Goal: Task Accomplishment & Management: Complete application form

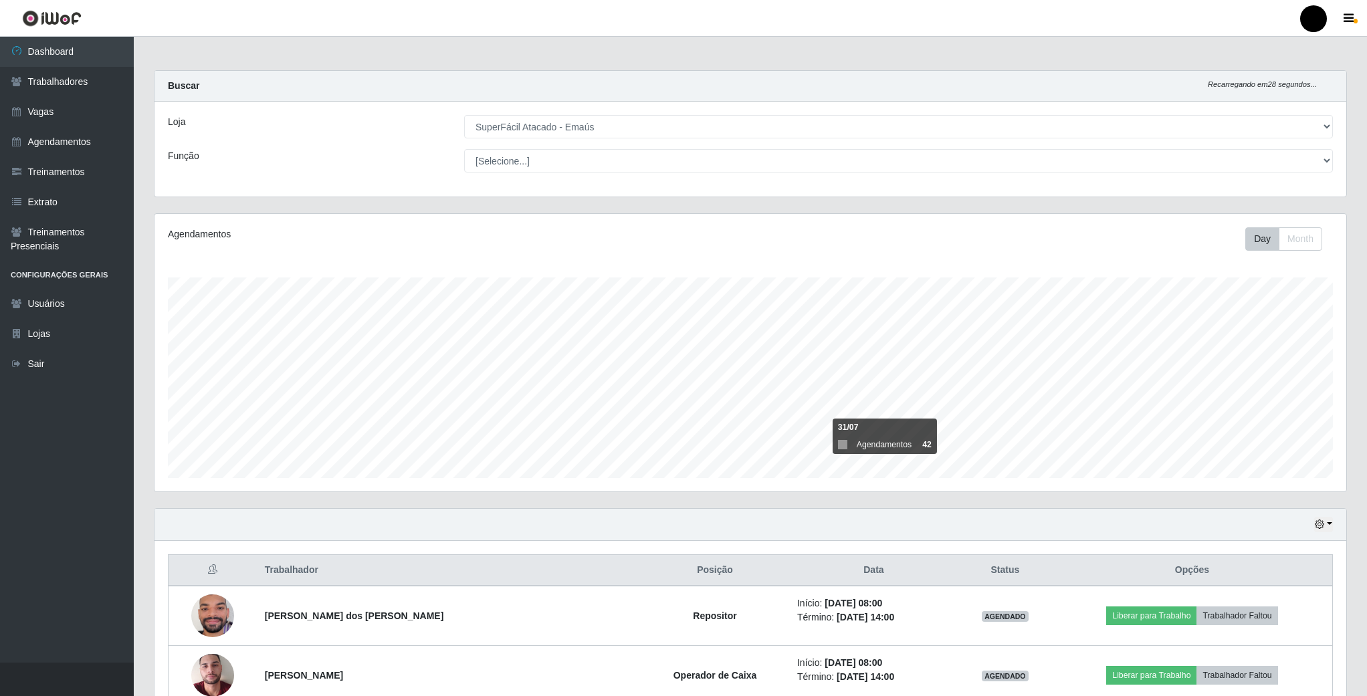
select select "407"
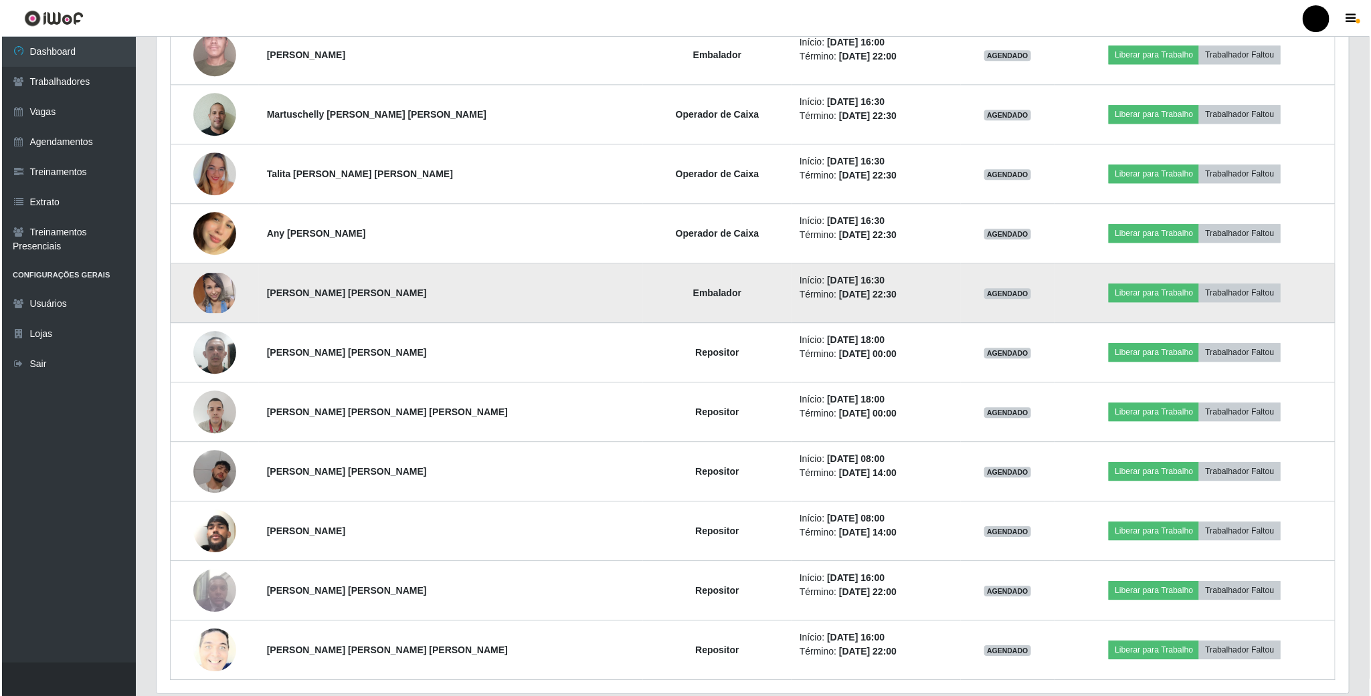
scroll to position [1906, 0]
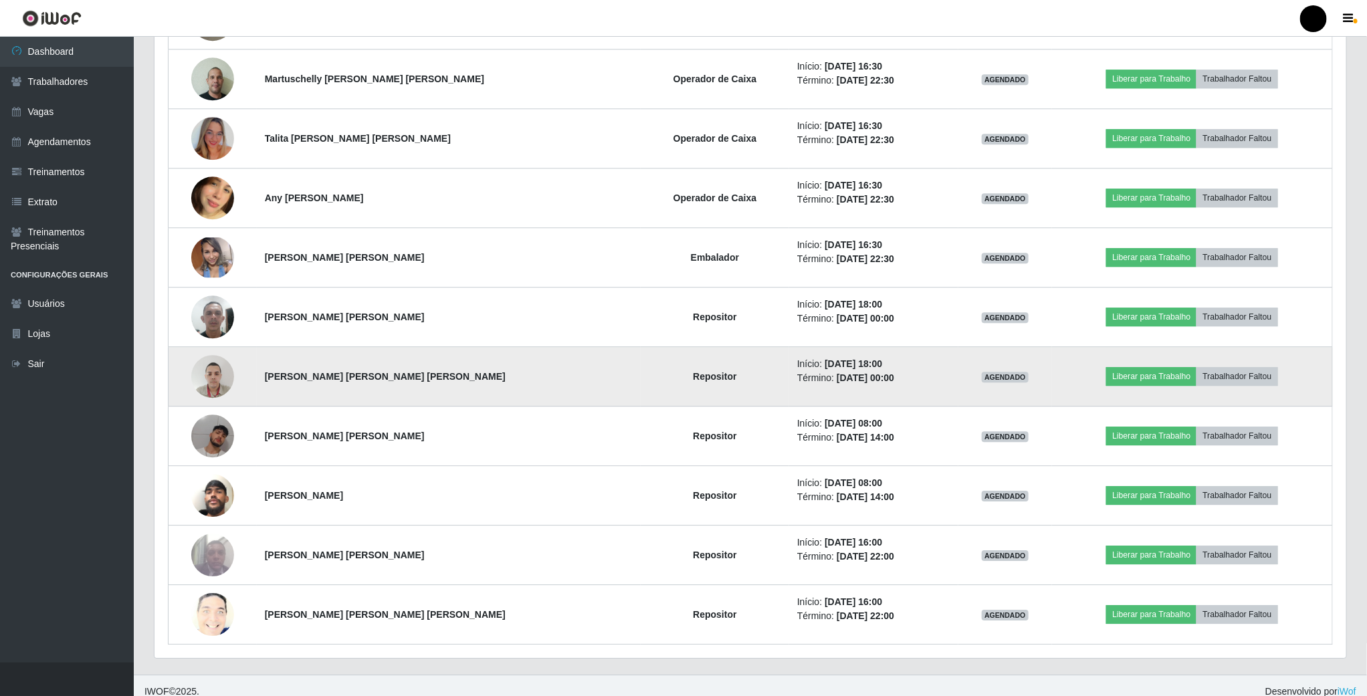
click at [213, 394] on img at bounding box center [212, 376] width 43 height 57
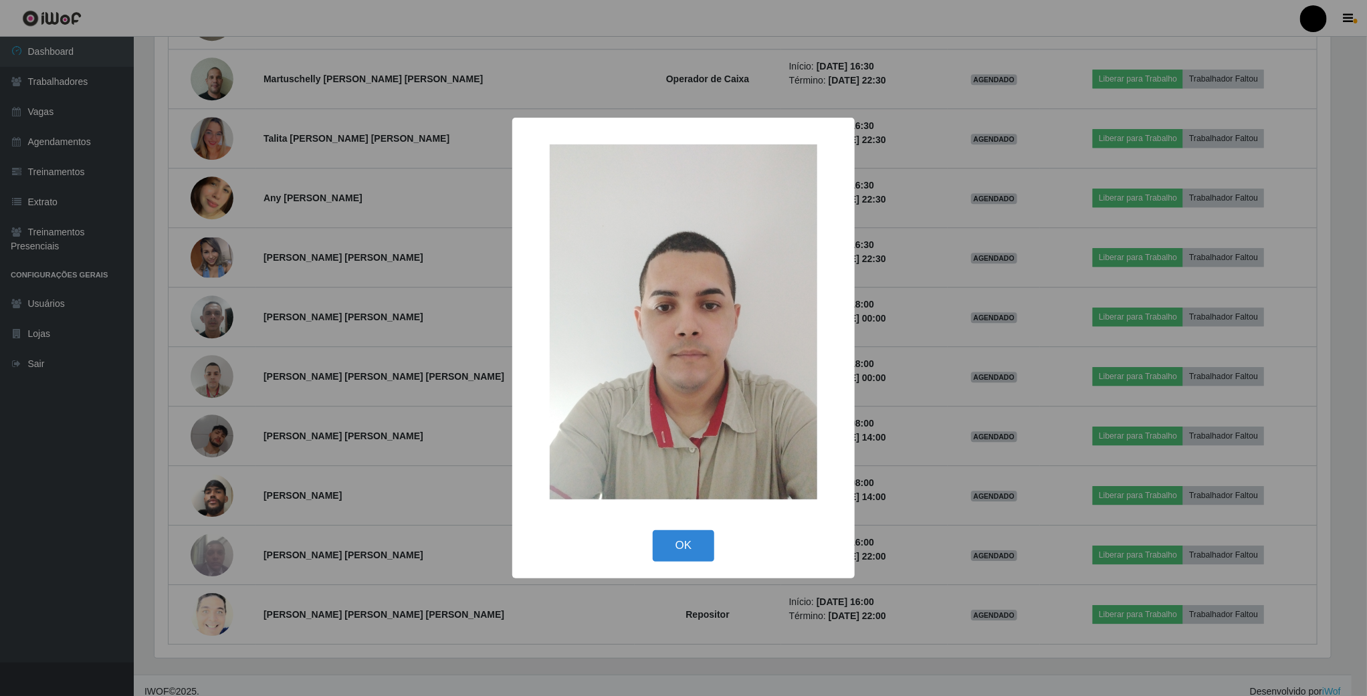
scroll to position [279, 1180]
click at [672, 549] on button "OK" at bounding box center [685, 545] width 62 height 31
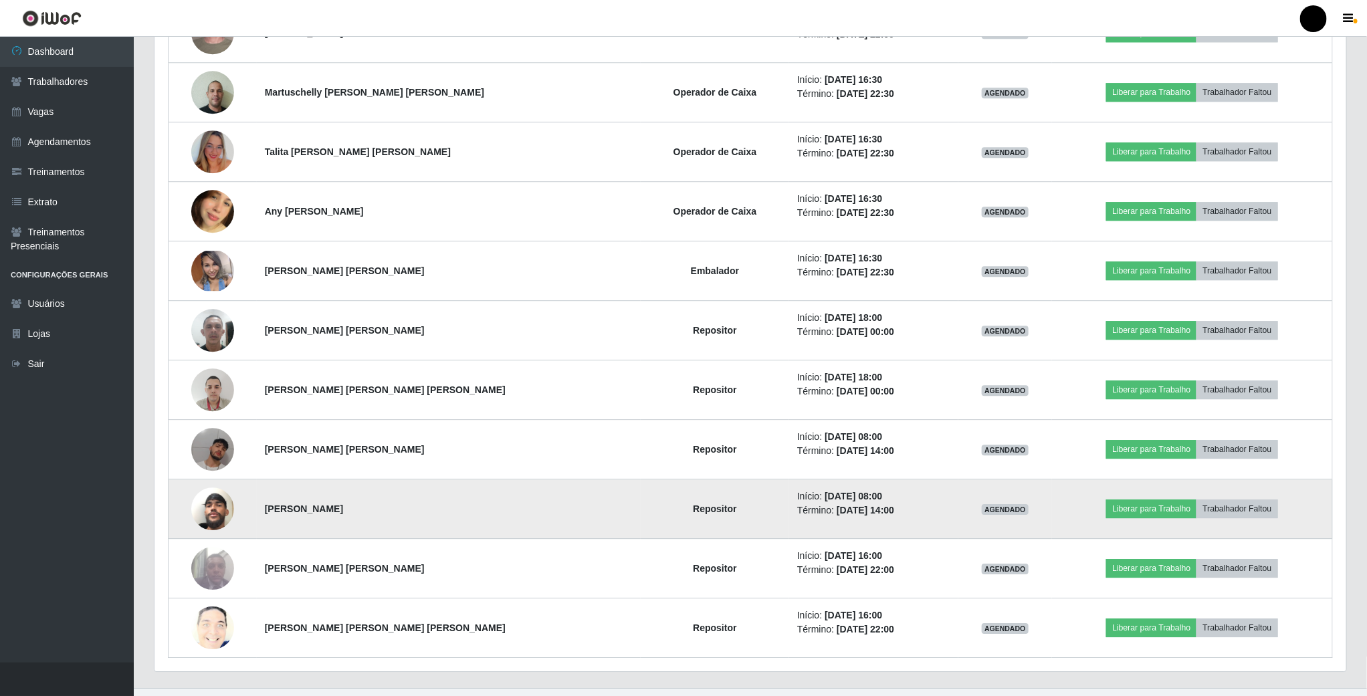
scroll to position [1933, 0]
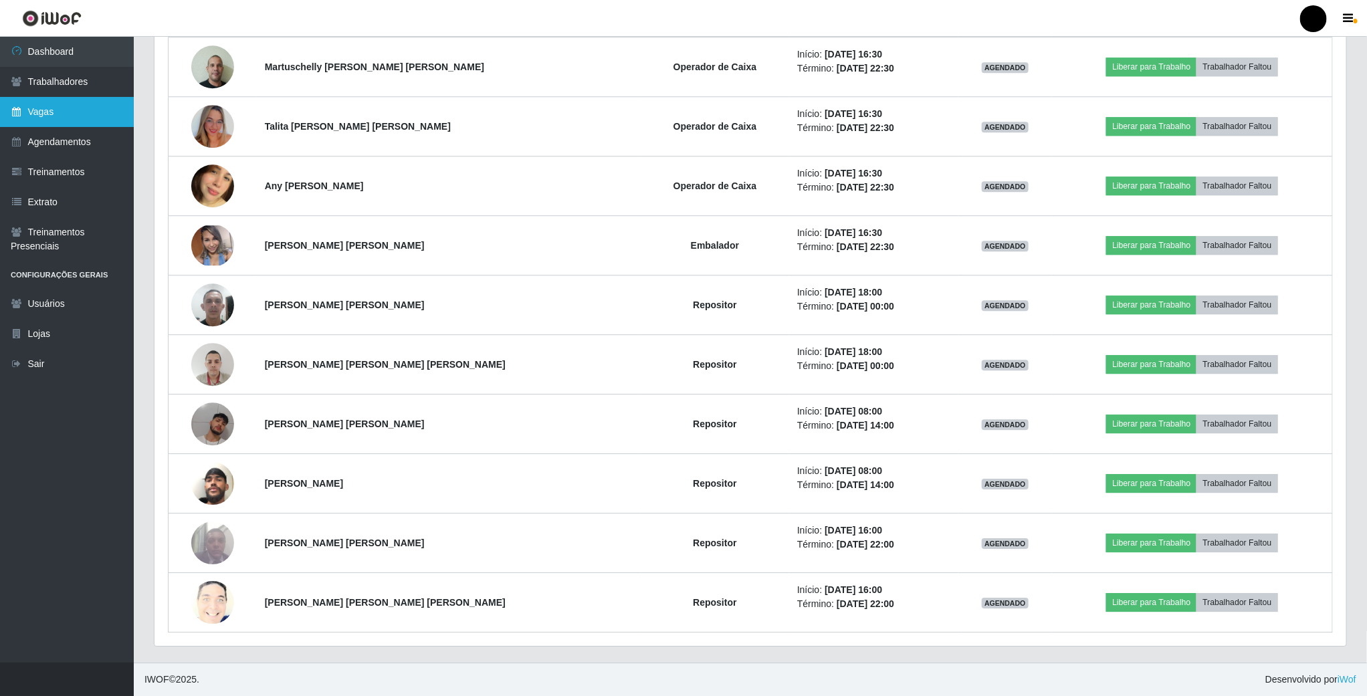
click at [61, 102] on link "Vagas" at bounding box center [67, 112] width 134 height 30
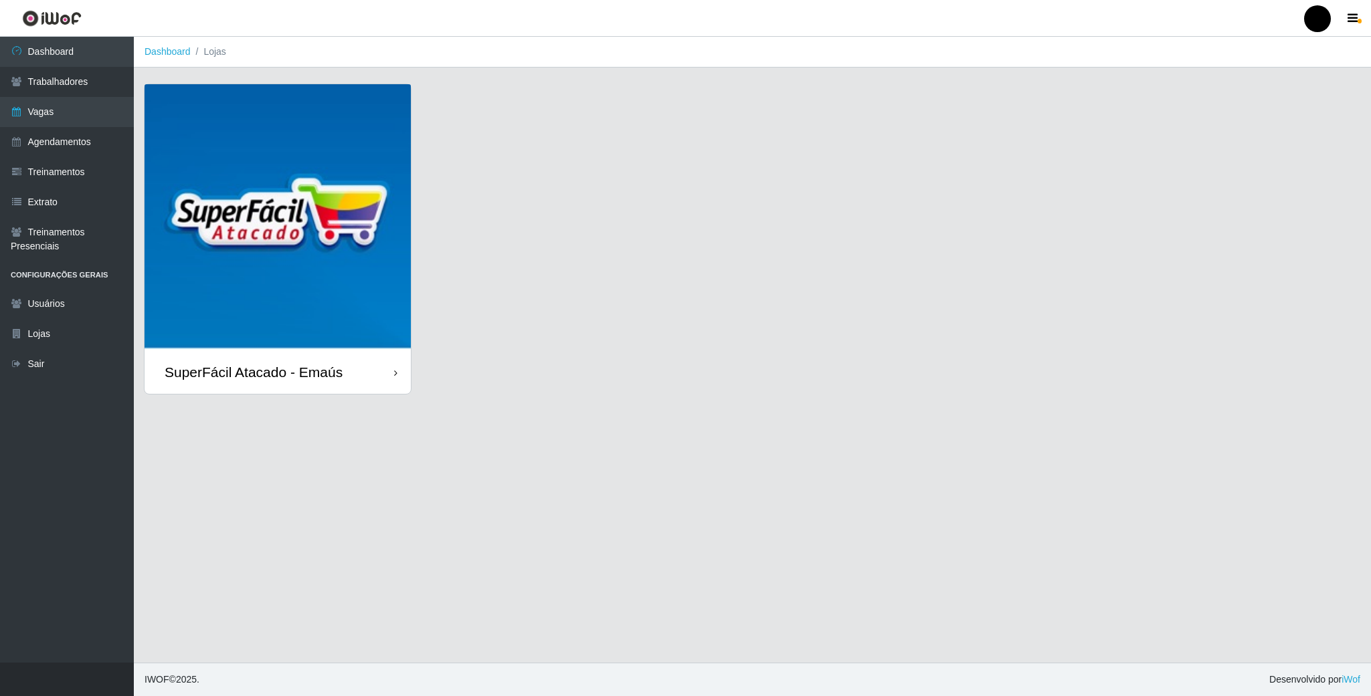
click at [318, 241] on img at bounding box center [277, 217] width 266 height 266
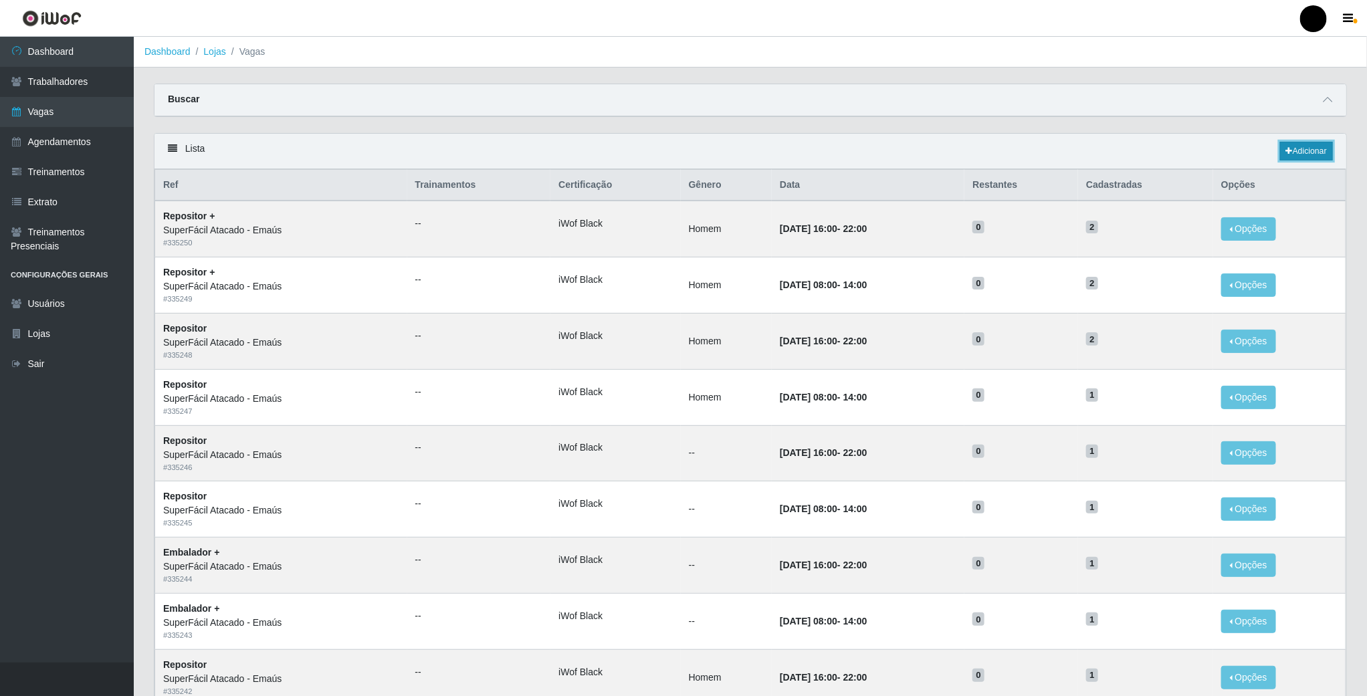
click at [1320, 155] on link "Adicionar" at bounding box center [1306, 151] width 53 height 19
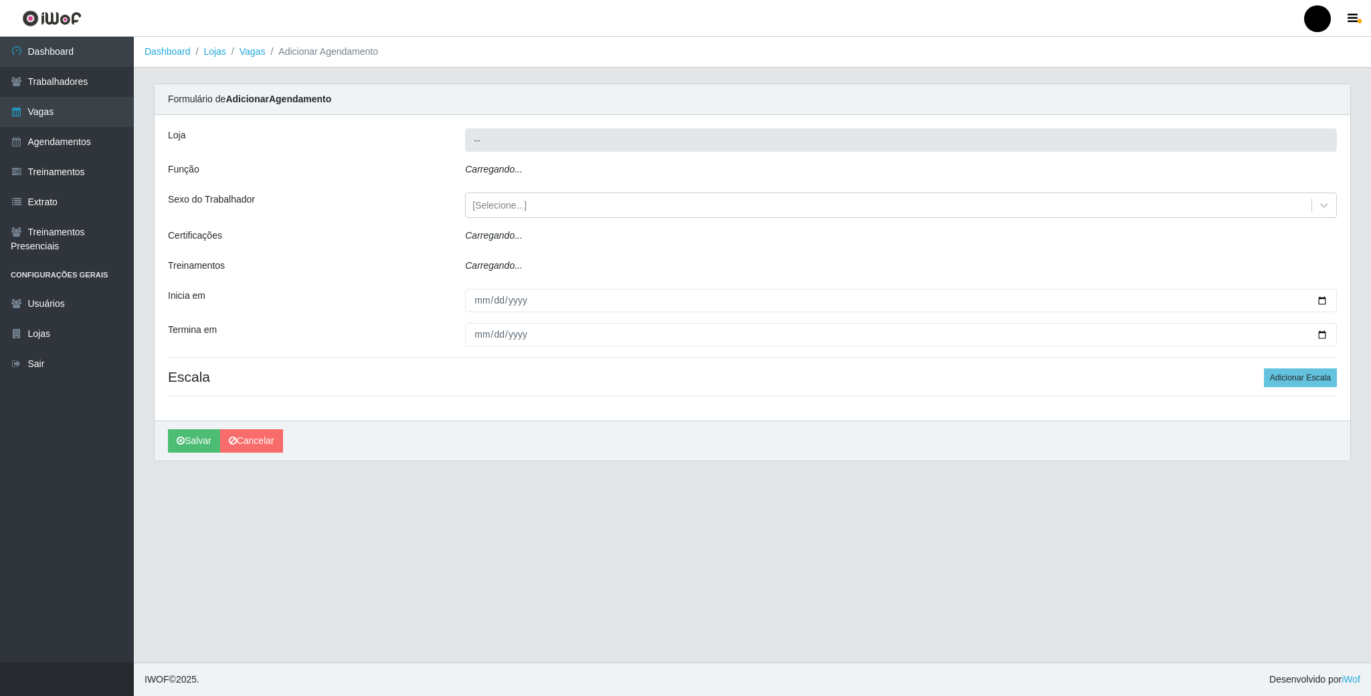
type input "SuperFácil Atacado - Emaús"
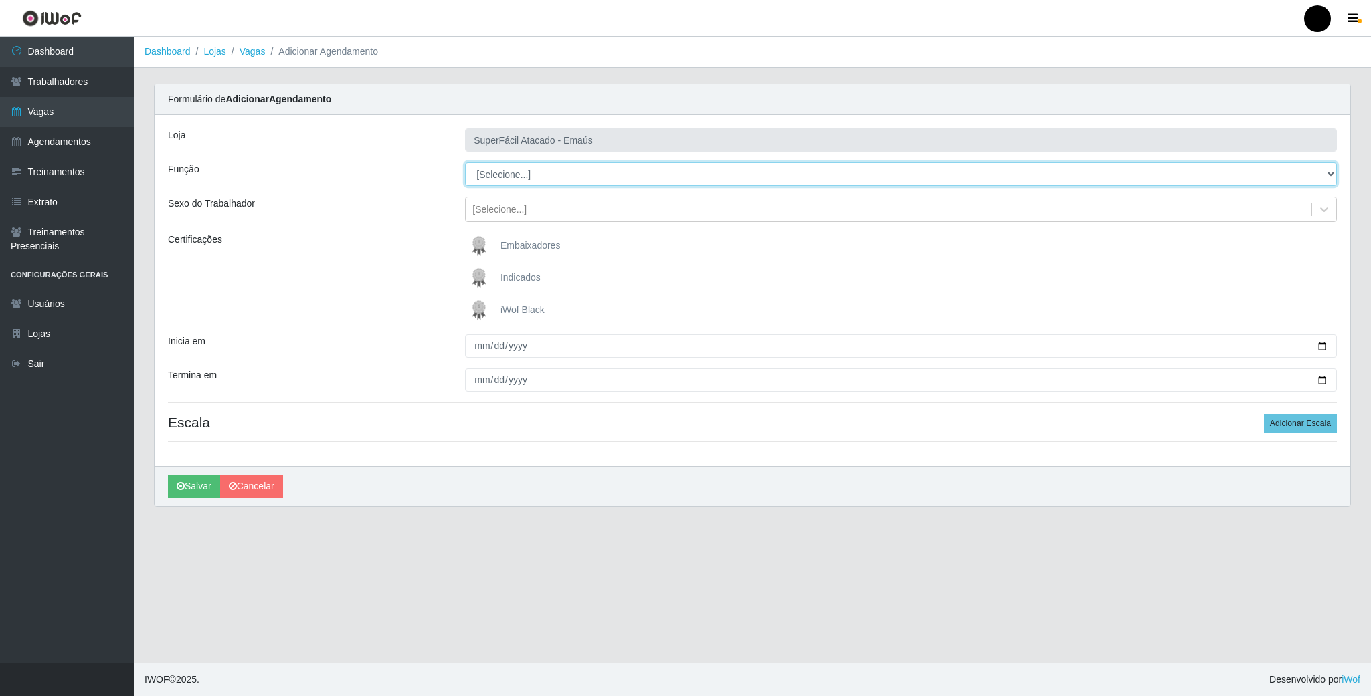
click at [514, 179] on select "[Selecione...] Auxiliar de Estacionamento Auxiliar de Estacionamento + Auxiliar…" at bounding box center [901, 174] width 872 height 23
select select "112"
click at [465, 163] on select "[Selecione...] Auxiliar de Estacionamento Auxiliar de Estacionamento + Auxiliar…" at bounding box center [901, 174] width 872 height 23
click at [480, 312] on img at bounding box center [482, 310] width 32 height 27
click at [0, 0] on input "iWof Black" at bounding box center [0, 0] width 0 height 0
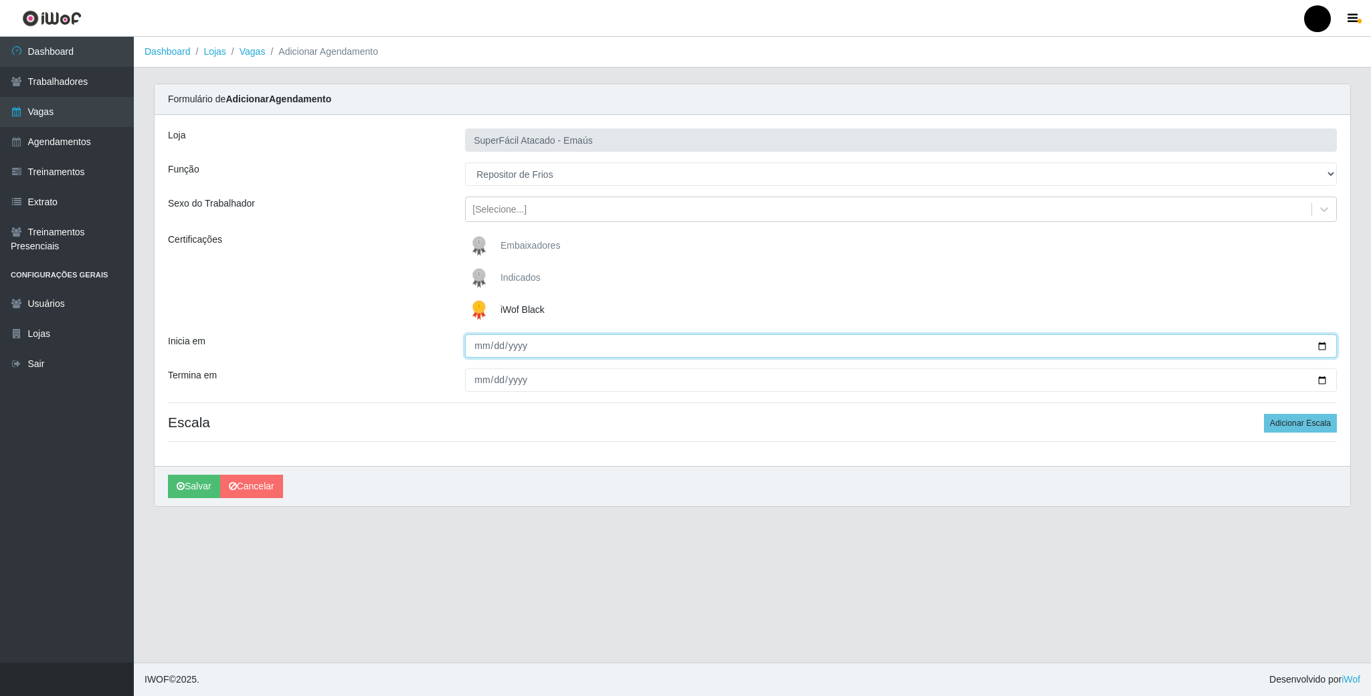
click at [1322, 347] on input "Inicia em" at bounding box center [901, 345] width 872 height 23
type input "[DATE]"
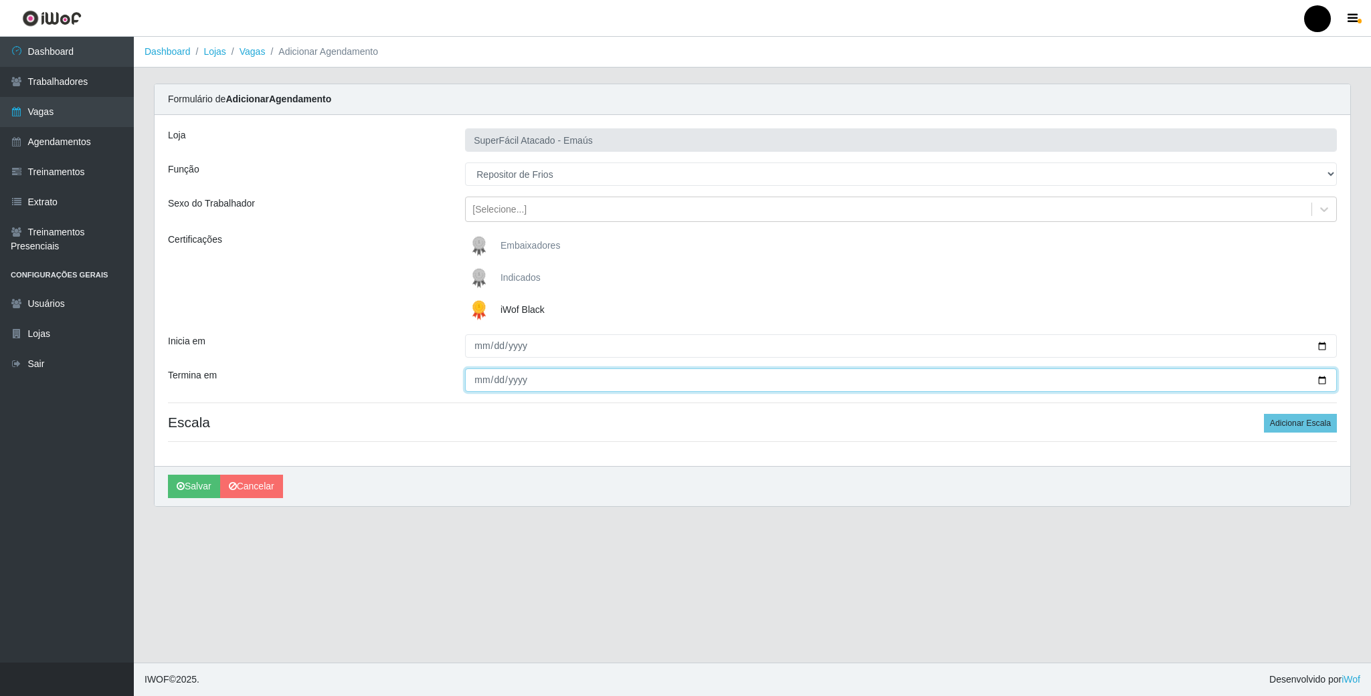
click at [1322, 380] on input "Termina em" at bounding box center [901, 380] width 872 height 23
type input "[DATE]"
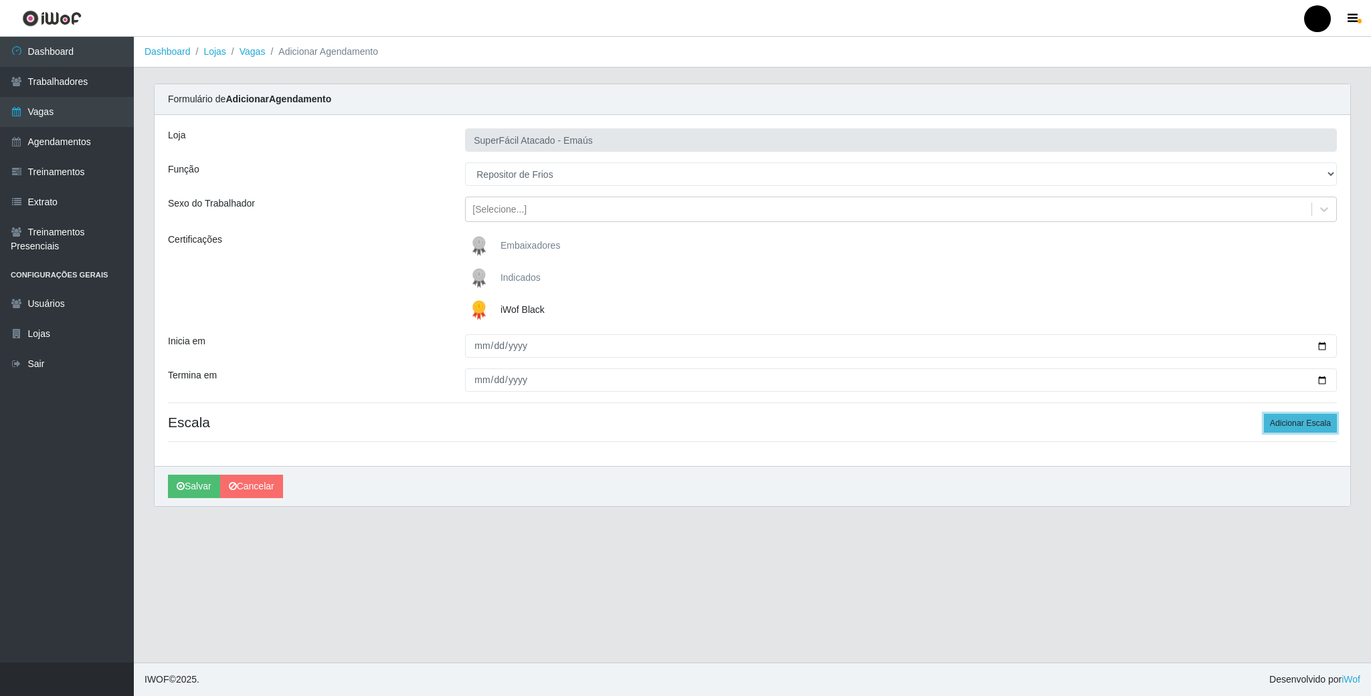
click at [1313, 425] on button "Adicionar Escala" at bounding box center [1300, 423] width 73 height 19
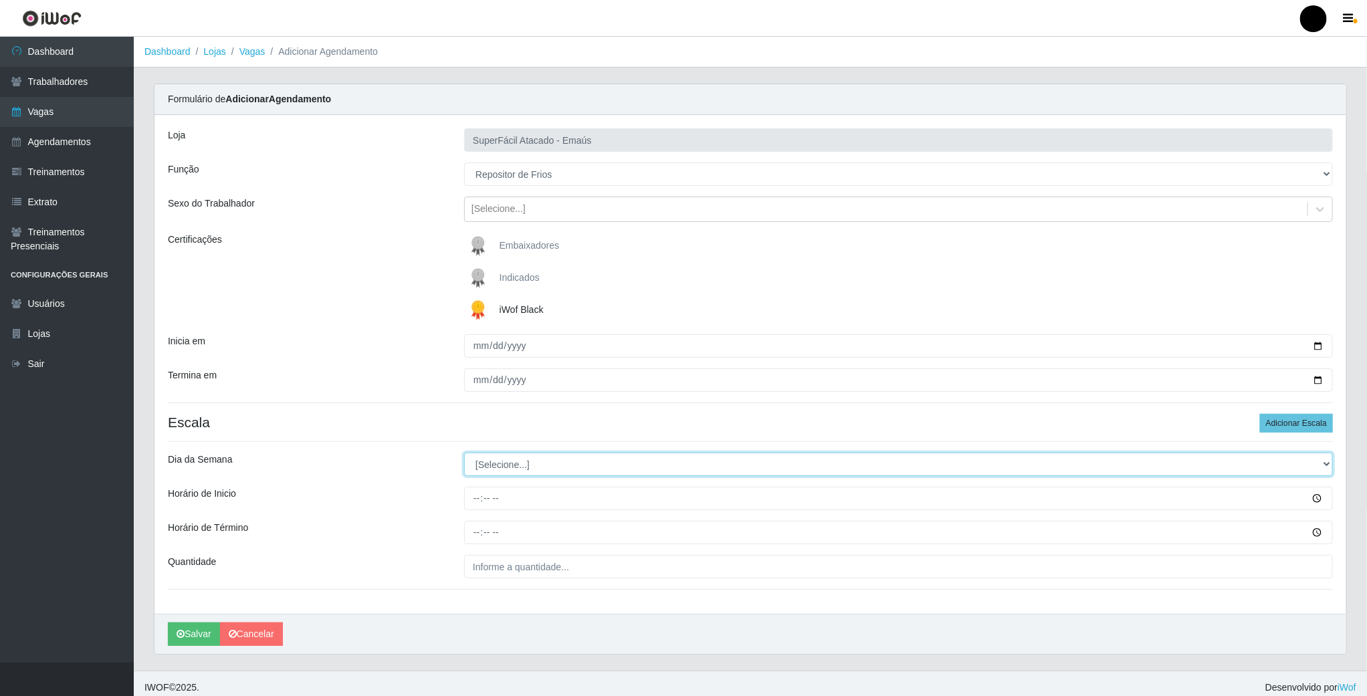
click at [484, 470] on select "[Selecione...] Segunda Terça Quarta Quinta Sexta Sábado Domingo" at bounding box center [898, 464] width 869 height 23
select select "4"
click at [464, 455] on select "[Selecione...] Segunda Terça Quarta Quinta Sexta Sábado Domingo" at bounding box center [898, 464] width 869 height 23
click at [472, 508] on input "Horário de Inicio" at bounding box center [898, 498] width 869 height 23
type input "08:00"
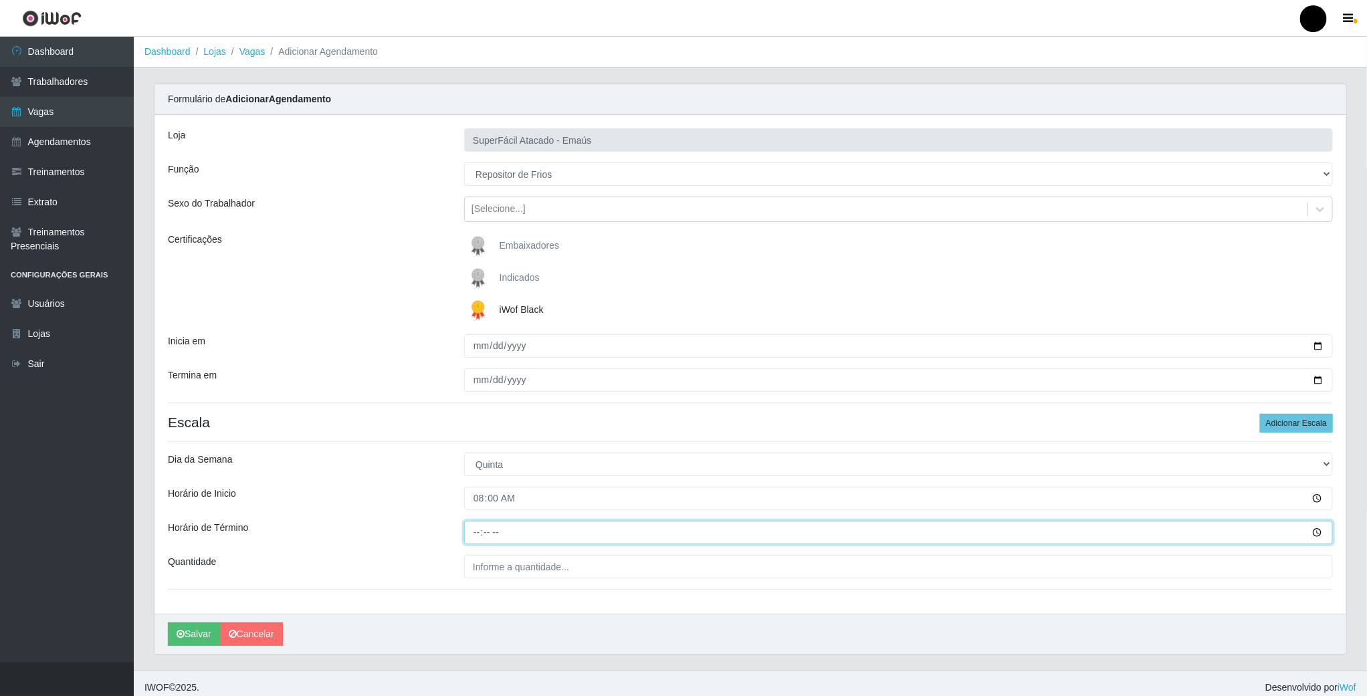
type input "14:00"
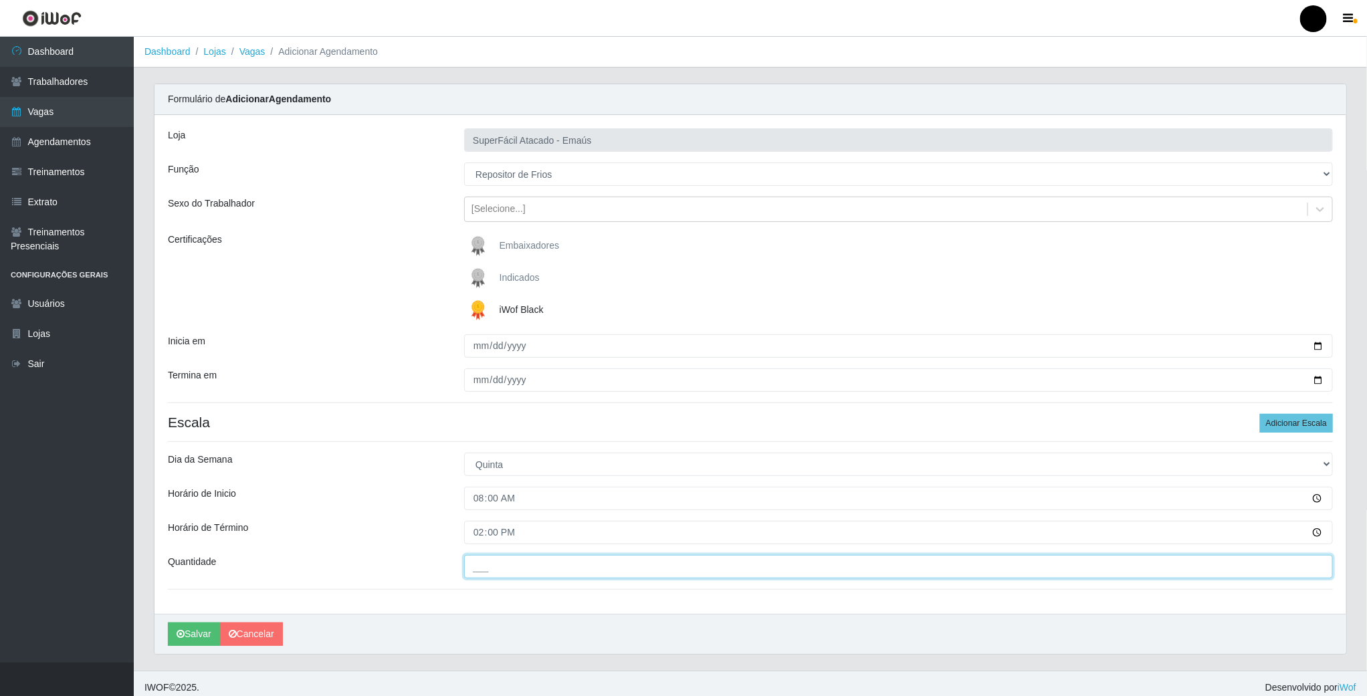
click at [492, 565] on input "___" at bounding box center [898, 566] width 869 height 23
type input "1__"
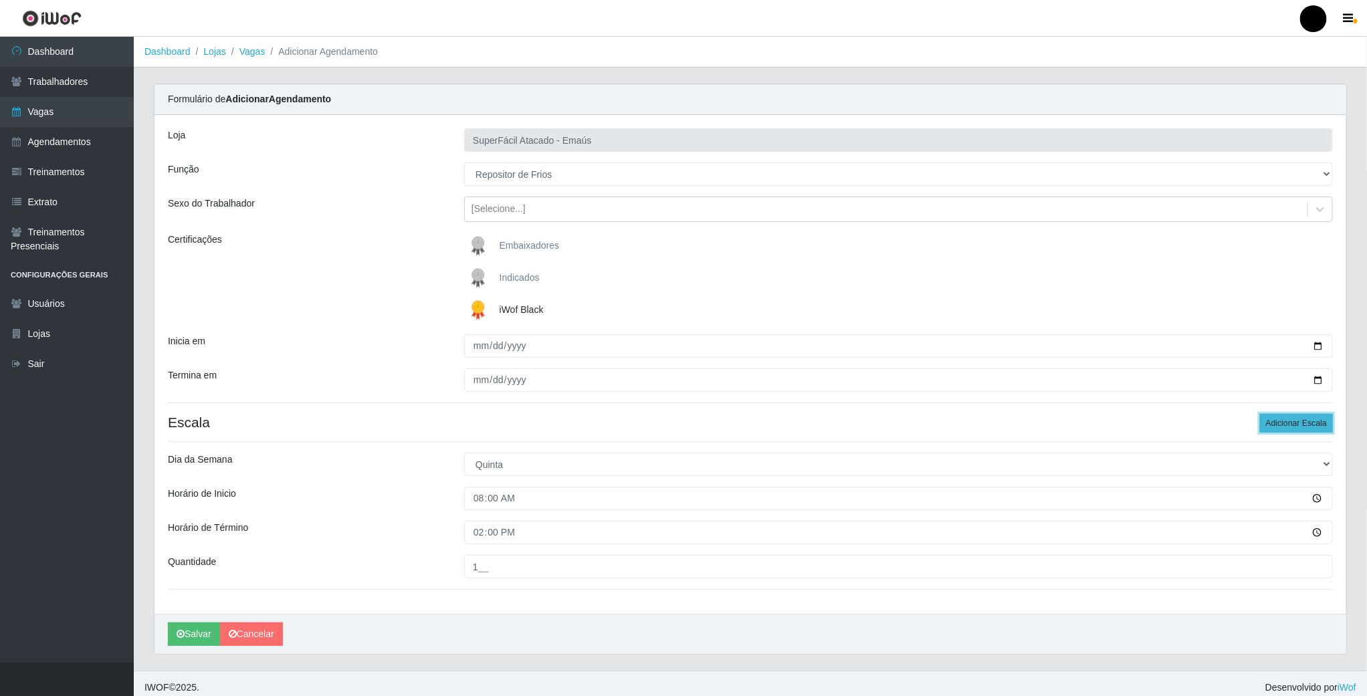
click at [1291, 422] on button "Adicionar Escala" at bounding box center [1296, 423] width 73 height 19
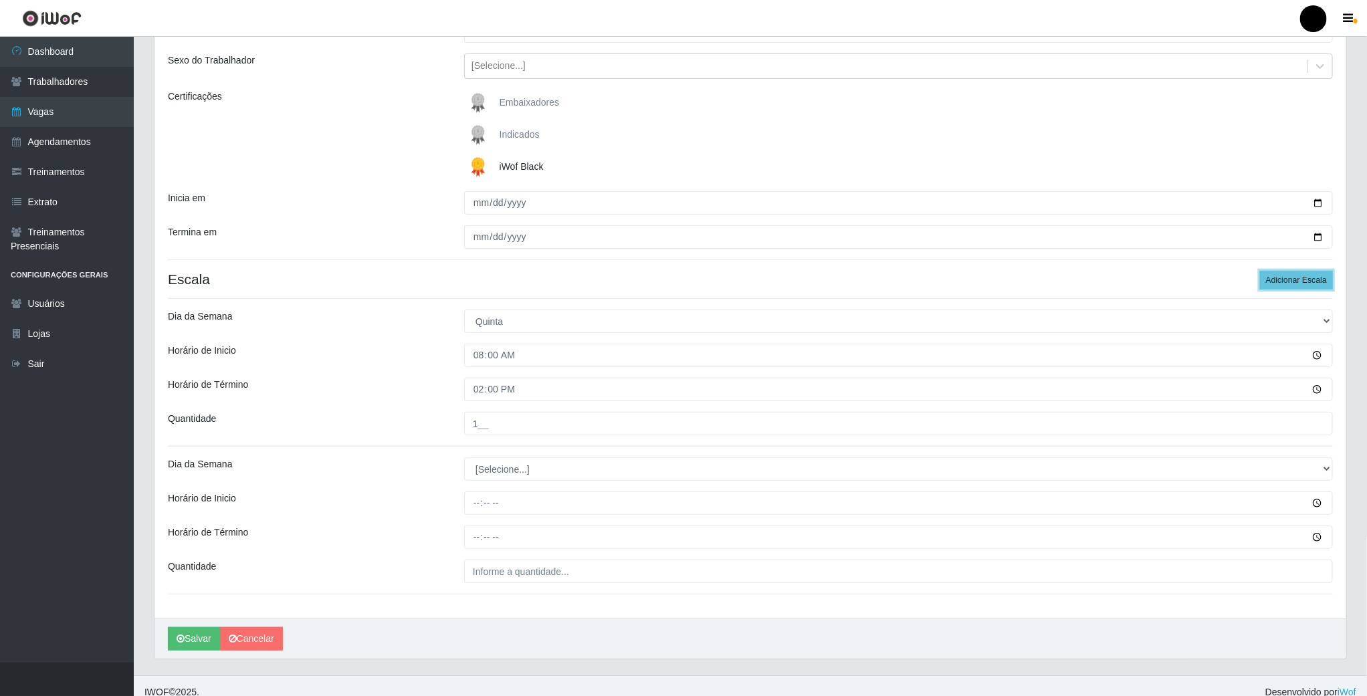
scroll to position [159, 0]
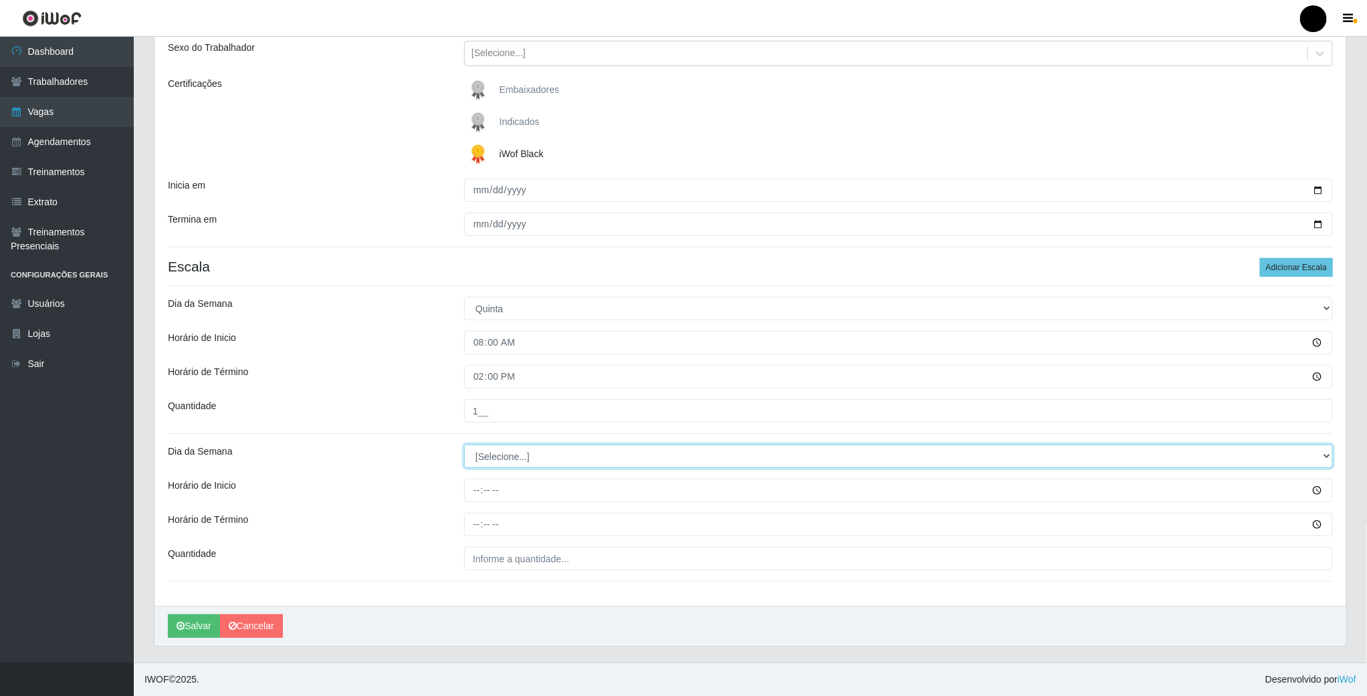
click at [510, 458] on select "[Selecione...] Segunda Terça Quarta Quinta Sexta Sábado Domingo" at bounding box center [898, 456] width 869 height 23
select select "4"
click at [464, 445] on select "[Selecione...] Segunda Terça Quarta Quinta Sexta Sábado Domingo" at bounding box center [898, 456] width 869 height 23
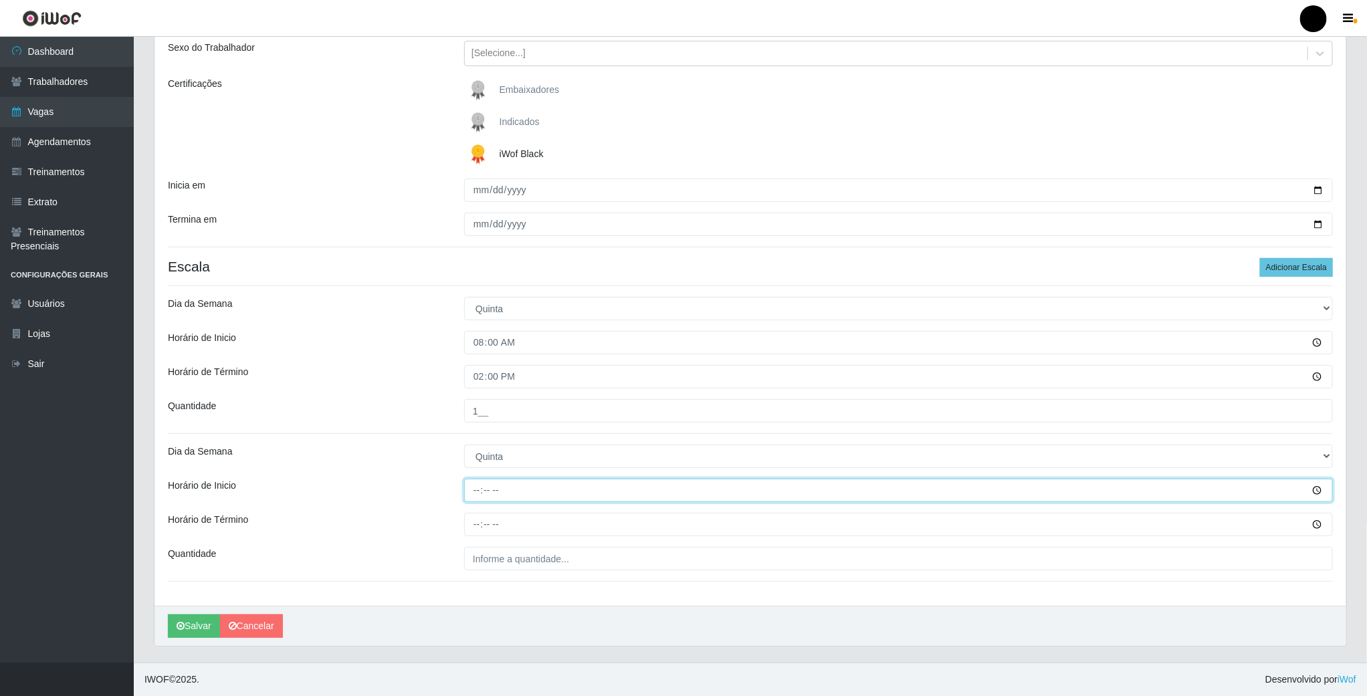
click at [474, 490] on input "Horário de Inicio" at bounding box center [898, 490] width 869 height 23
type input "14:00"
click at [476, 530] on input "Horário de Término" at bounding box center [898, 524] width 869 height 23
type input "20:00"
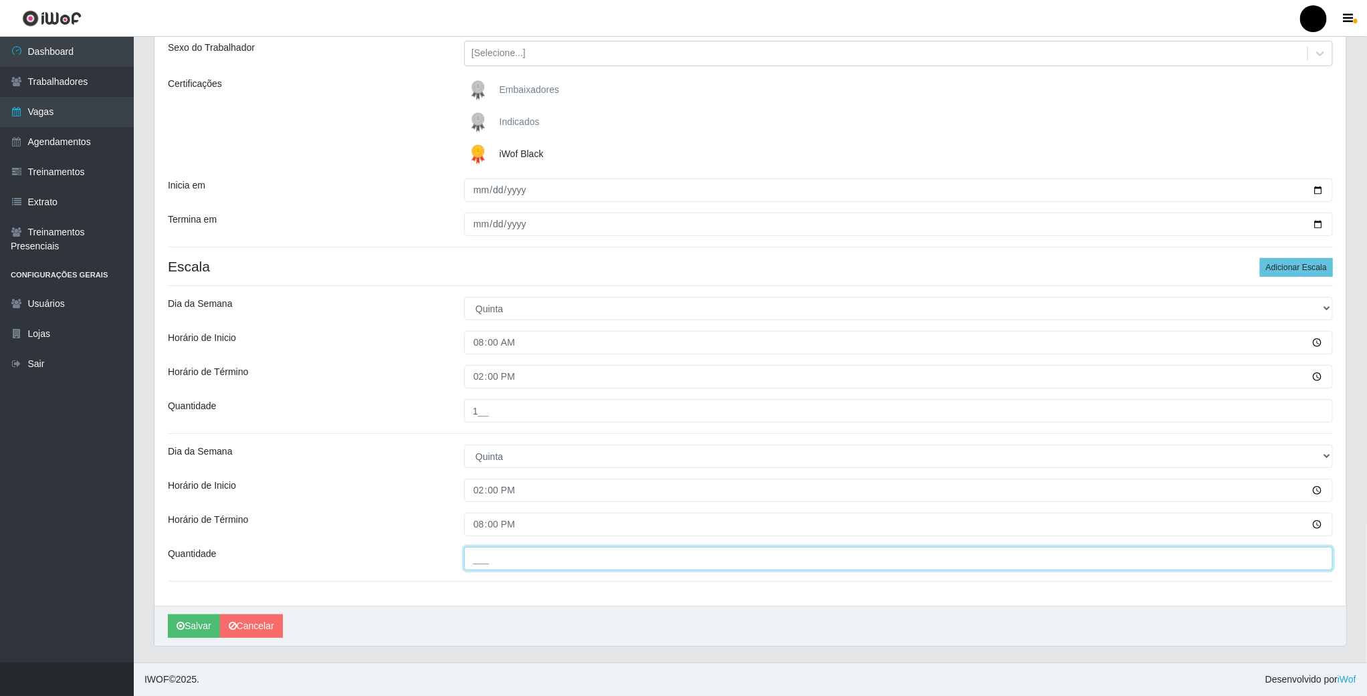
click at [490, 556] on input "___" at bounding box center [898, 558] width 869 height 23
type input "02_"
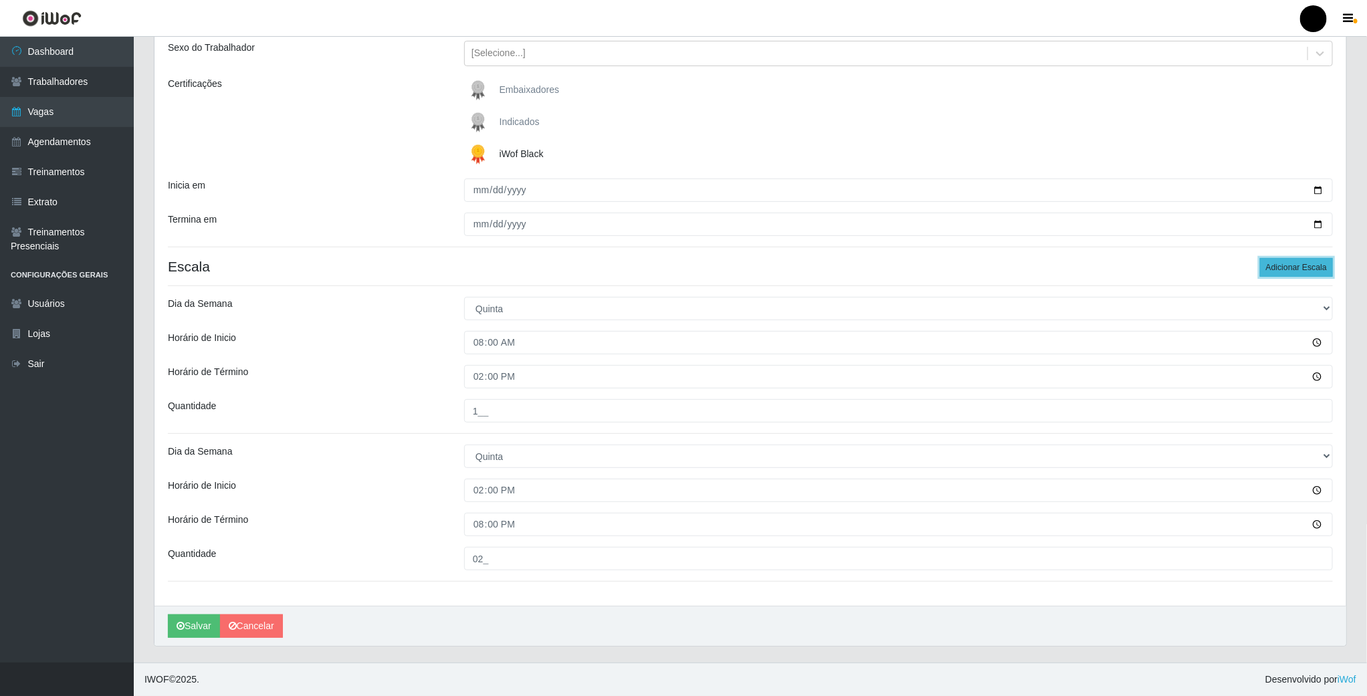
click at [1303, 262] on button "Adicionar Escala" at bounding box center [1296, 267] width 73 height 19
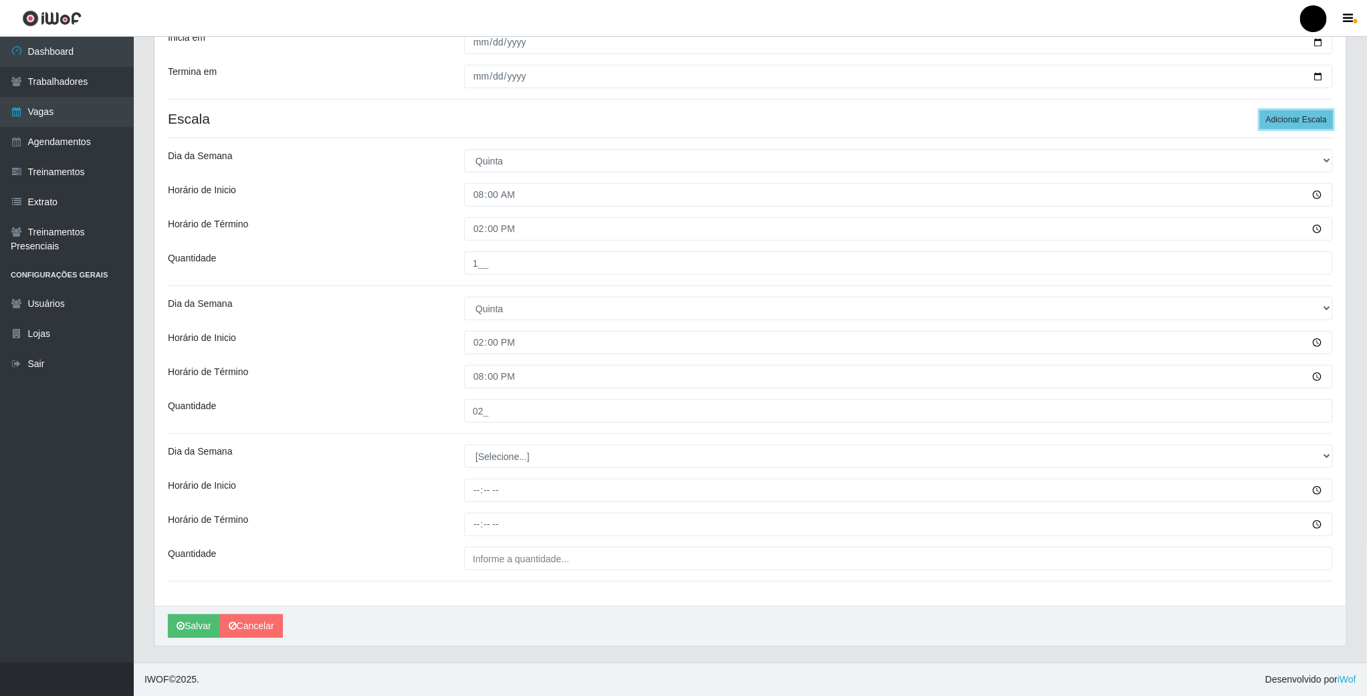
scroll to position [308, 0]
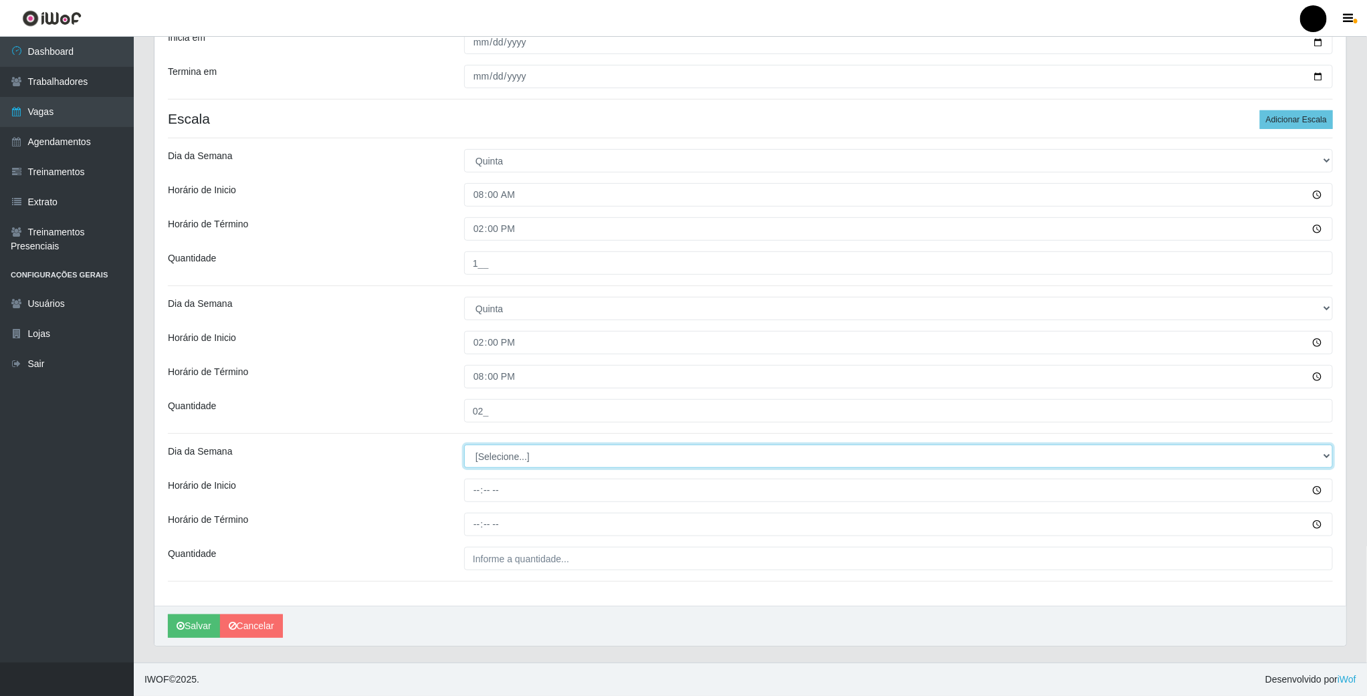
click at [504, 456] on select "[Selecione...] Segunda Terça Quarta Quinta Sexta Sábado Domingo" at bounding box center [898, 456] width 869 height 23
select select "4"
click at [464, 445] on select "[Selecione...] Segunda Terça Quarta Quinta Sexta Sábado Domingo" at bounding box center [898, 456] width 869 height 23
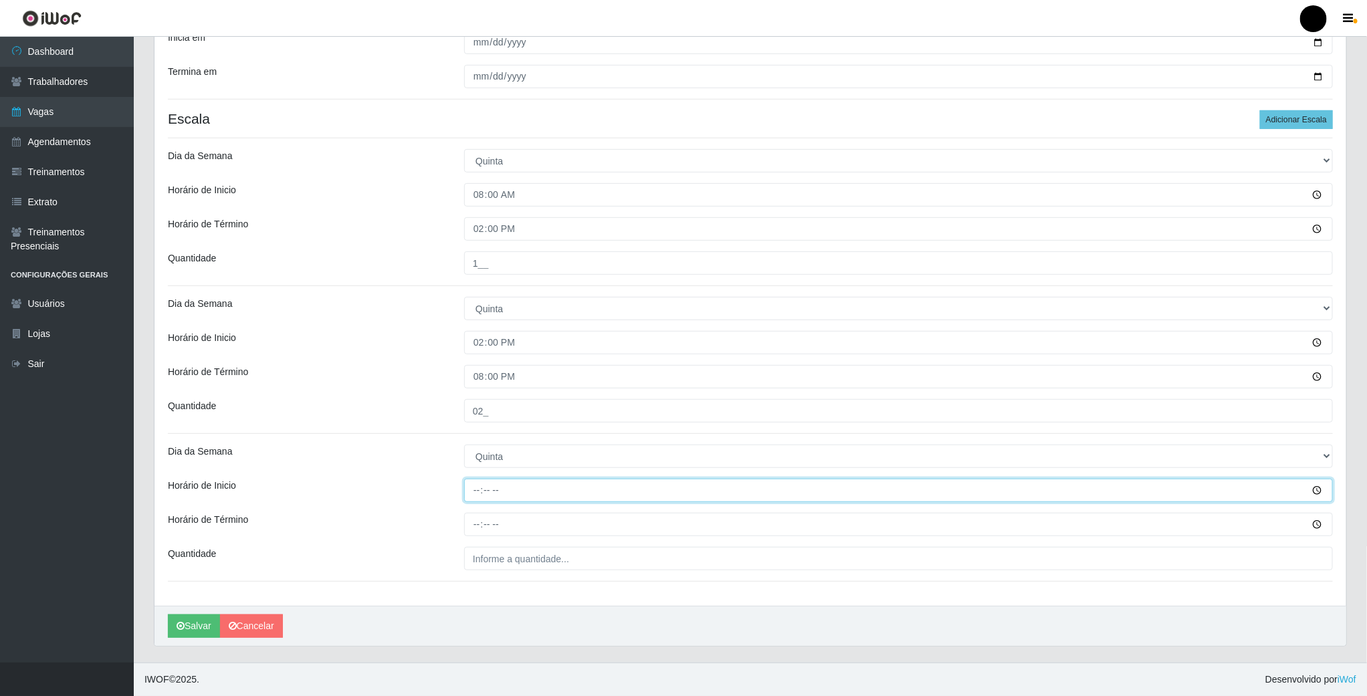
click at [474, 494] on input "Horário de Inicio" at bounding box center [898, 490] width 869 height 23
type input "17:00"
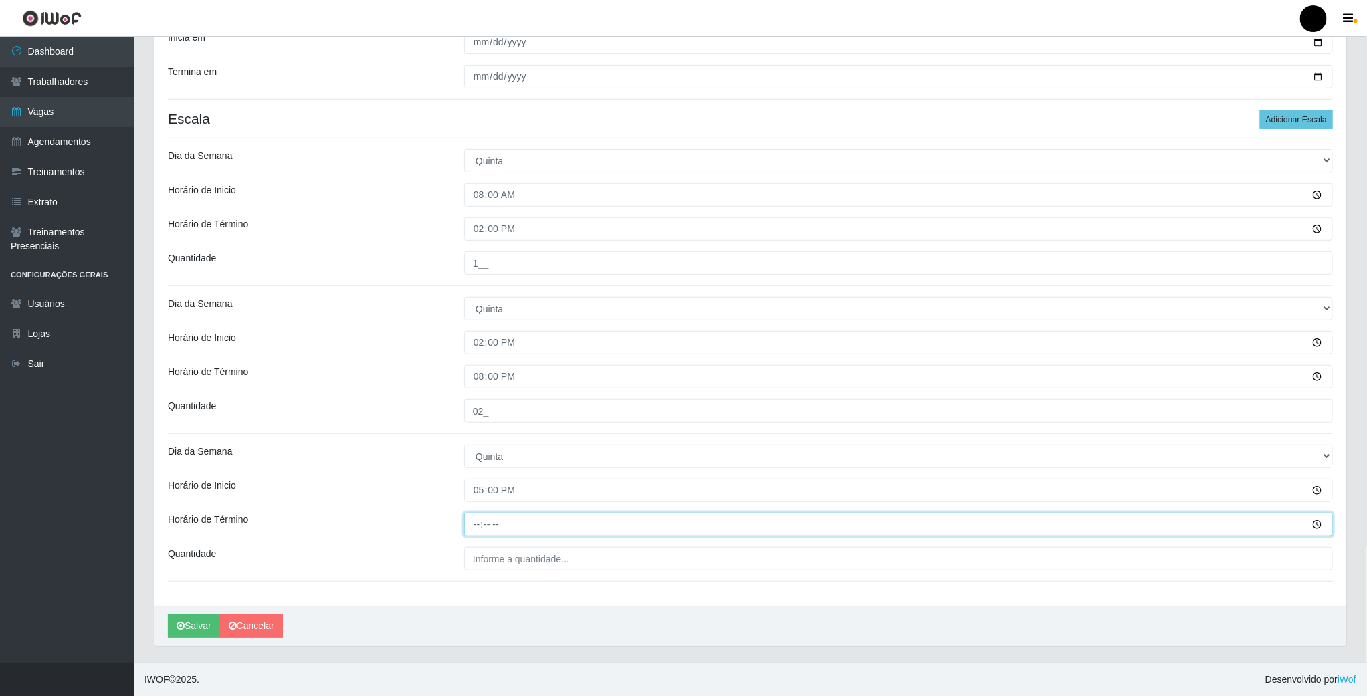
click at [480, 524] on input "Horário de Término" at bounding box center [898, 524] width 869 height 23
type input "23:00"
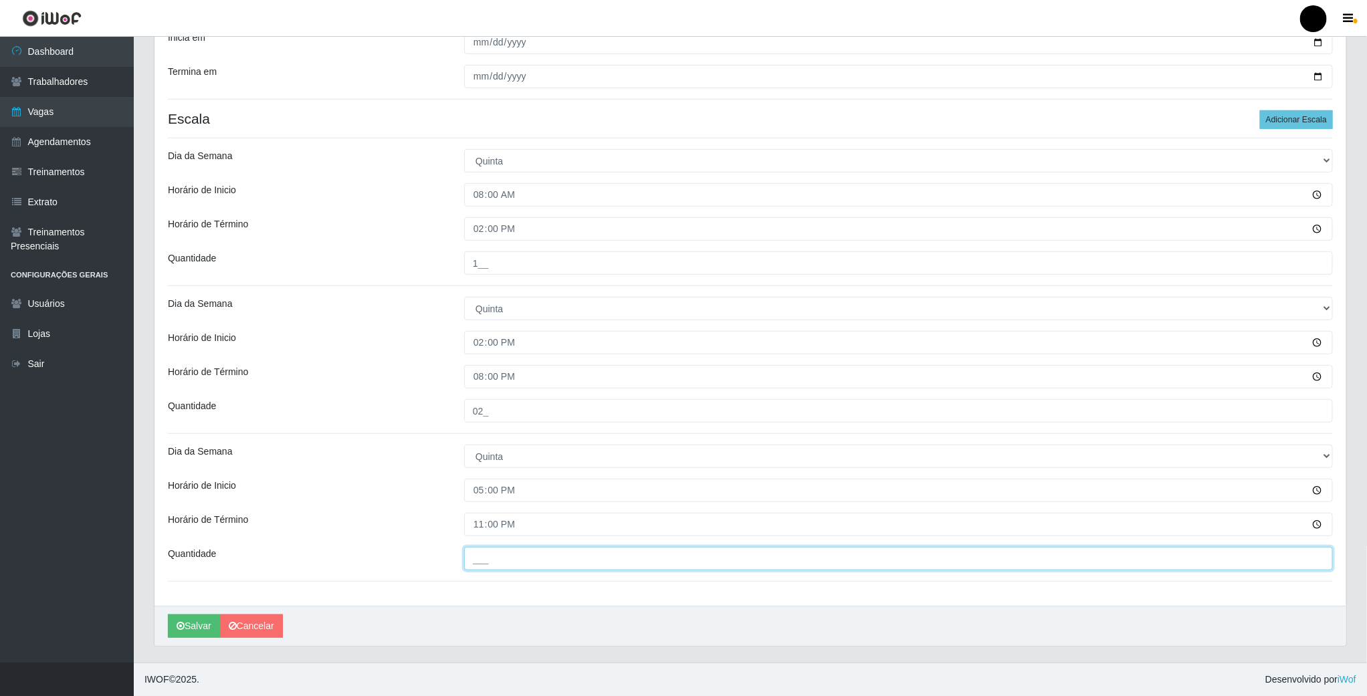
click at [484, 562] on input "___" at bounding box center [898, 558] width 869 height 23
type input "02_"
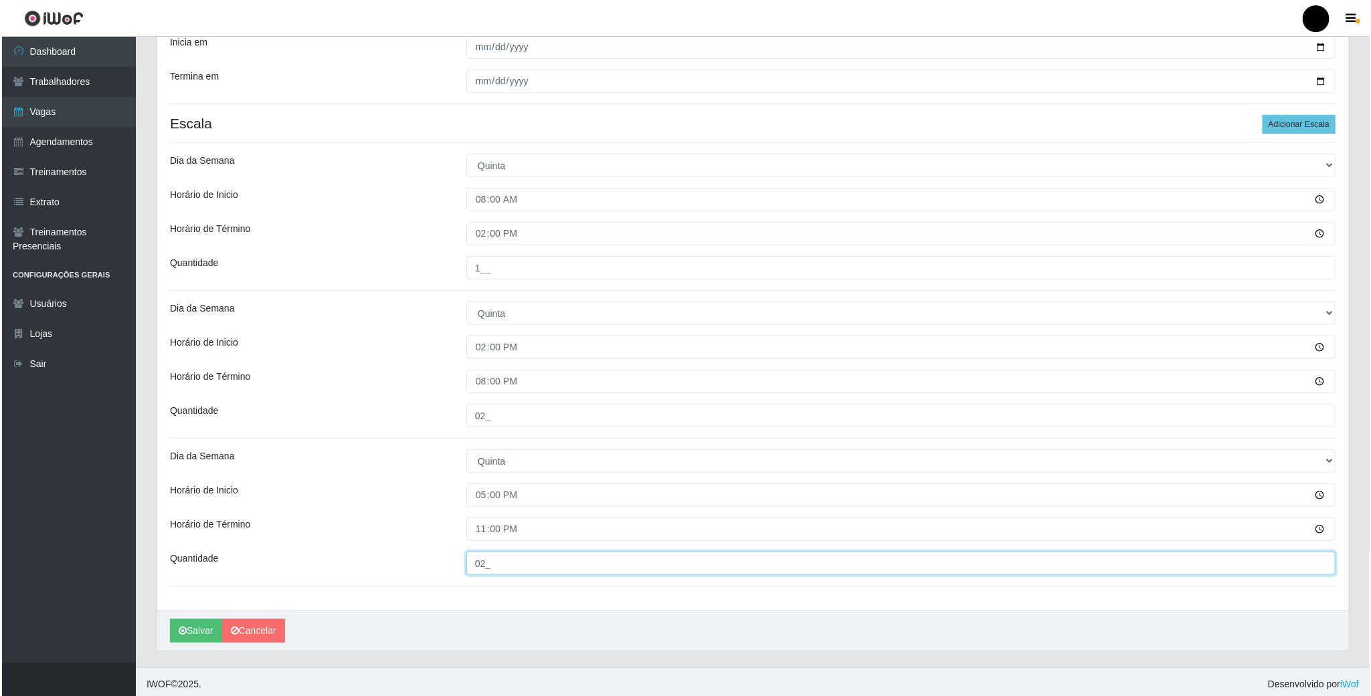
scroll to position [301, 0]
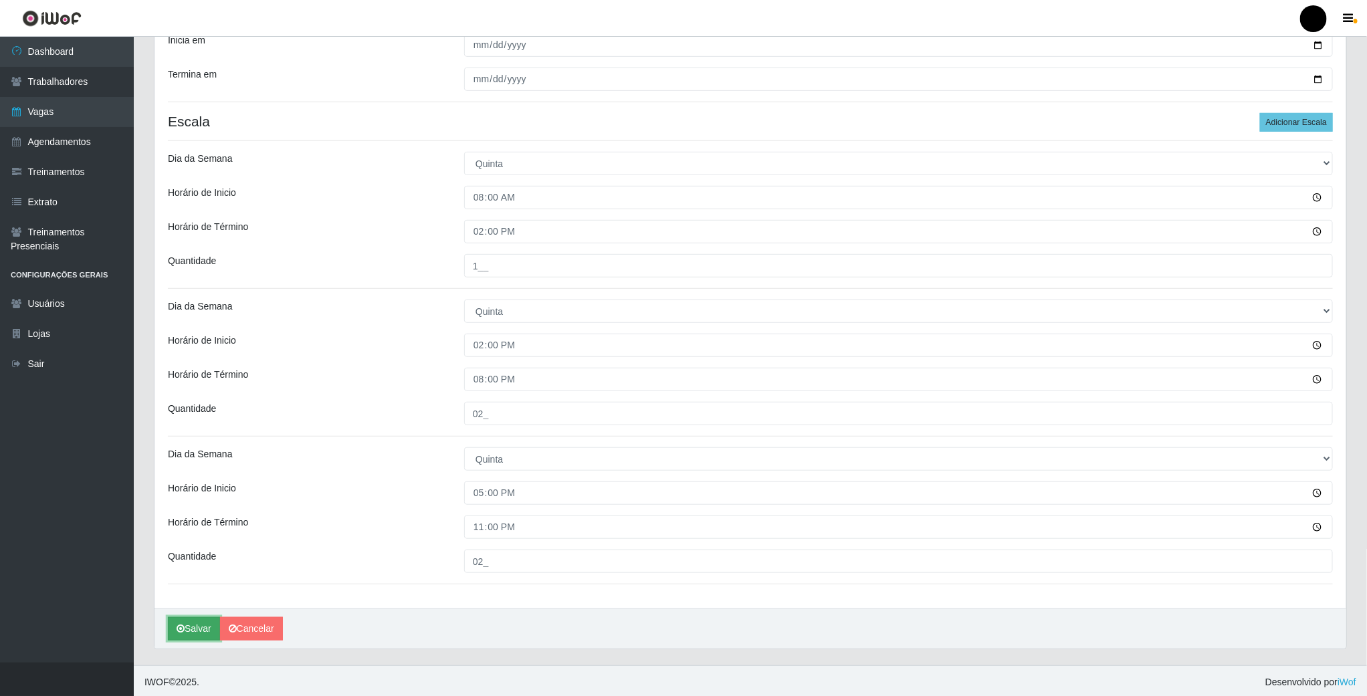
click at [197, 633] on button "Salvar" at bounding box center [194, 628] width 52 height 23
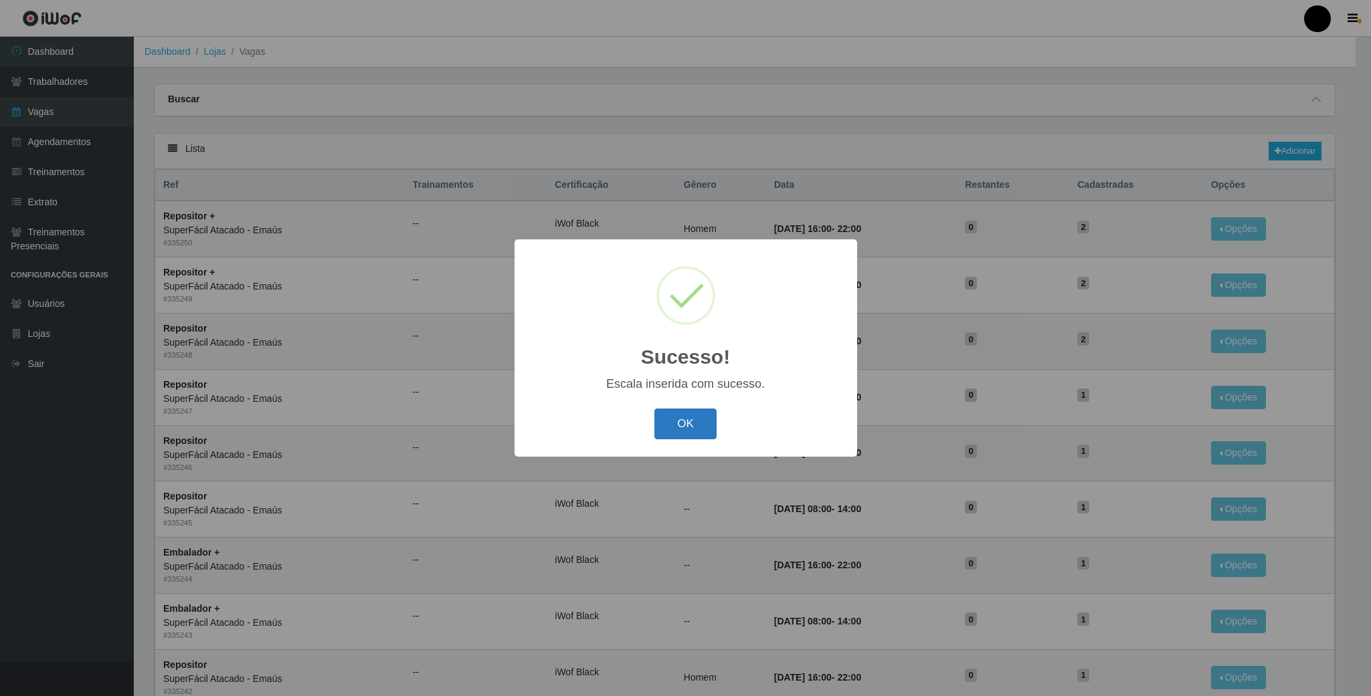
click at [688, 427] on button "OK" at bounding box center [685, 424] width 62 height 31
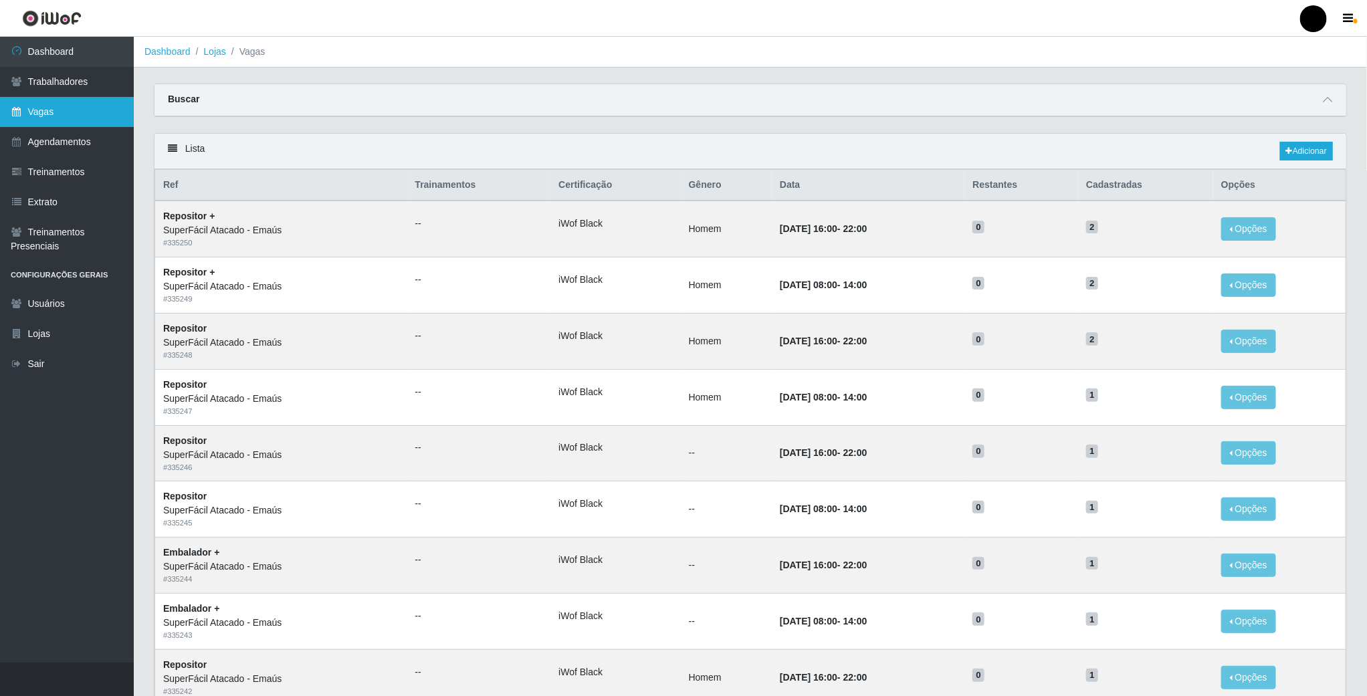
click at [22, 117] on link "Vagas" at bounding box center [67, 112] width 134 height 30
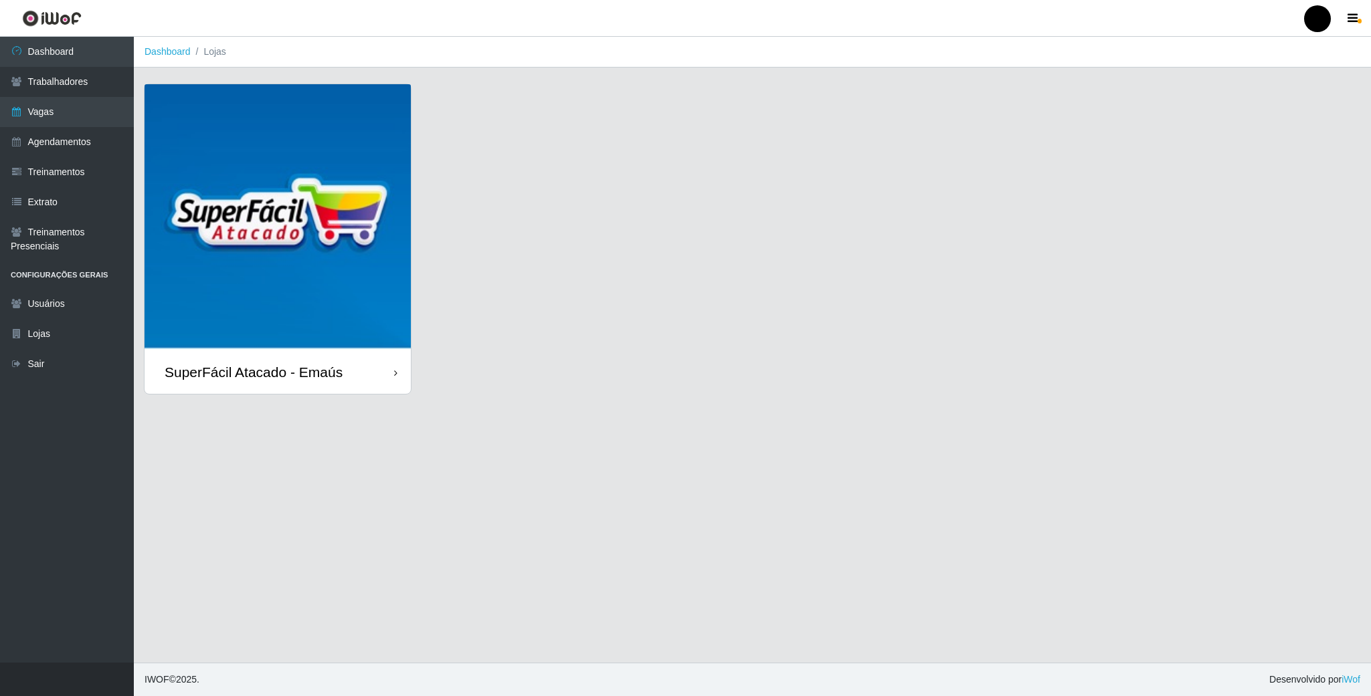
click at [311, 189] on img at bounding box center [277, 217] width 266 height 266
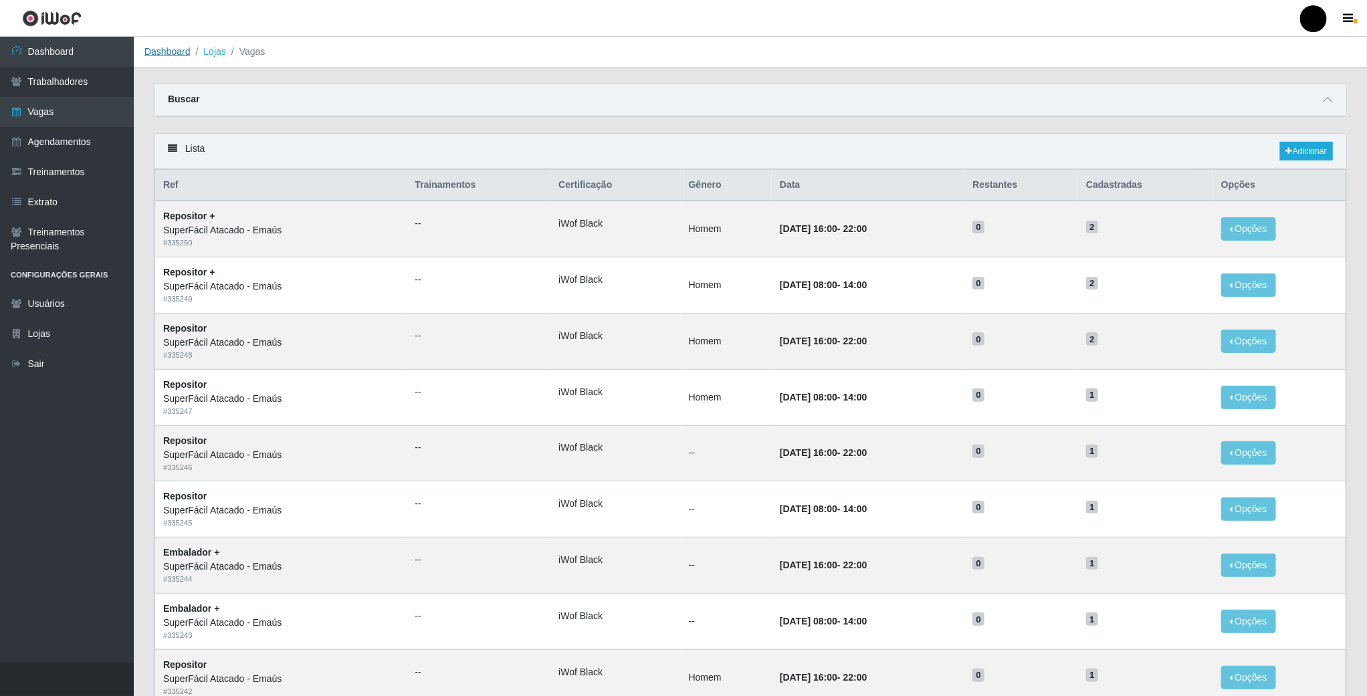
click at [159, 51] on link "Dashboard" at bounding box center [167, 51] width 46 height 11
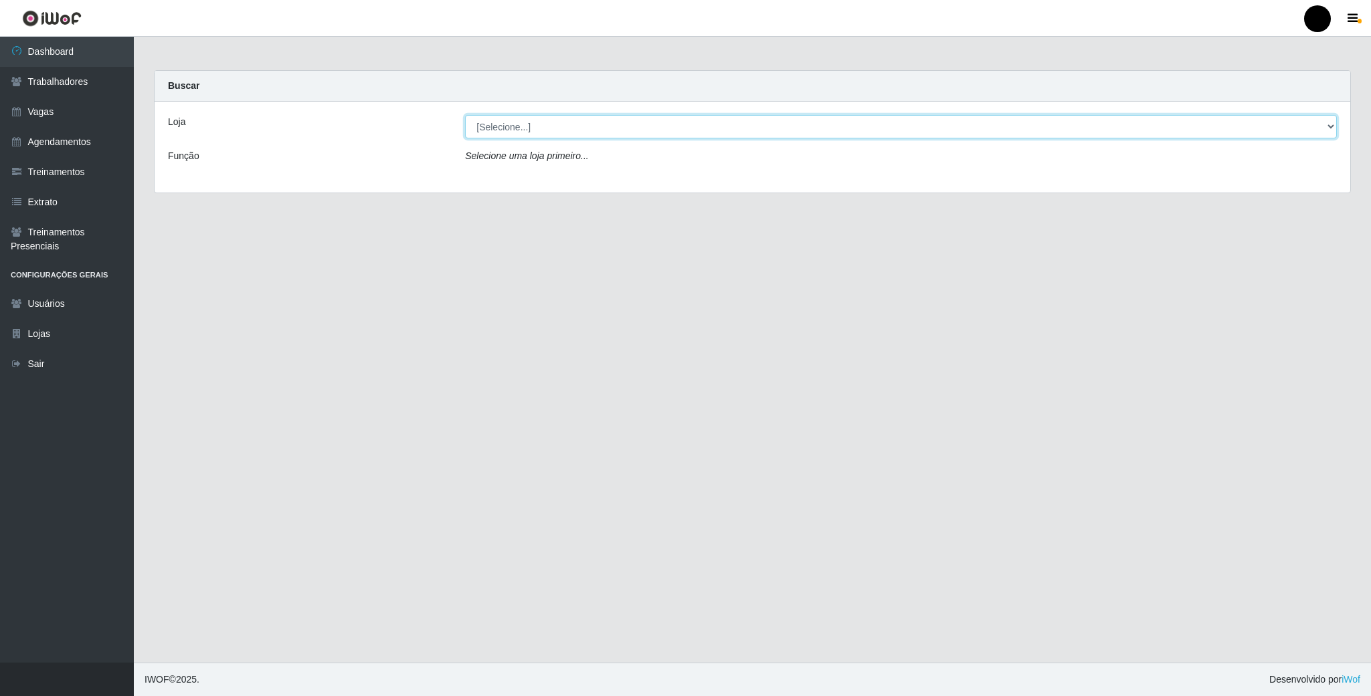
click at [777, 136] on select "[Selecione...] SuperFácil Atacado - Emaús" at bounding box center [901, 126] width 872 height 23
select select "407"
click at [465, 115] on select "[Selecione...] SuperFácil Atacado - Emaús" at bounding box center [901, 126] width 872 height 23
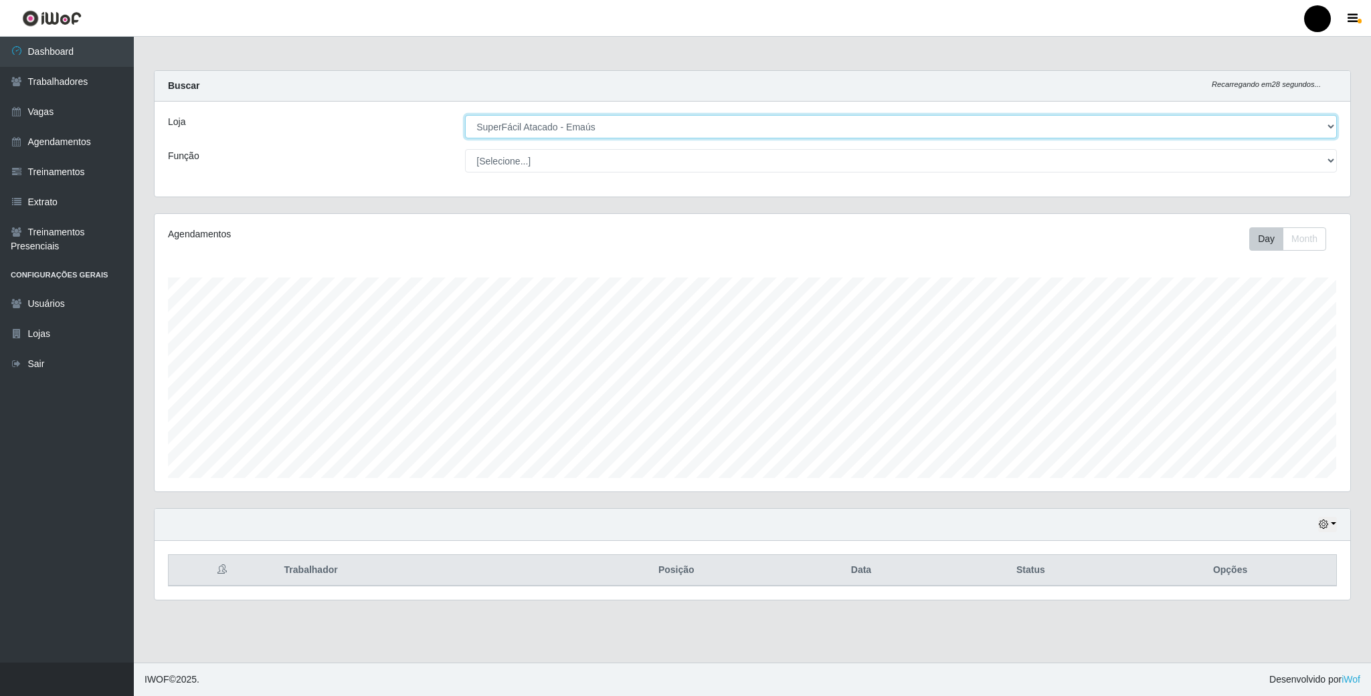
scroll to position [279, 1194]
click at [1330, 524] on button "button" at bounding box center [1327, 524] width 19 height 15
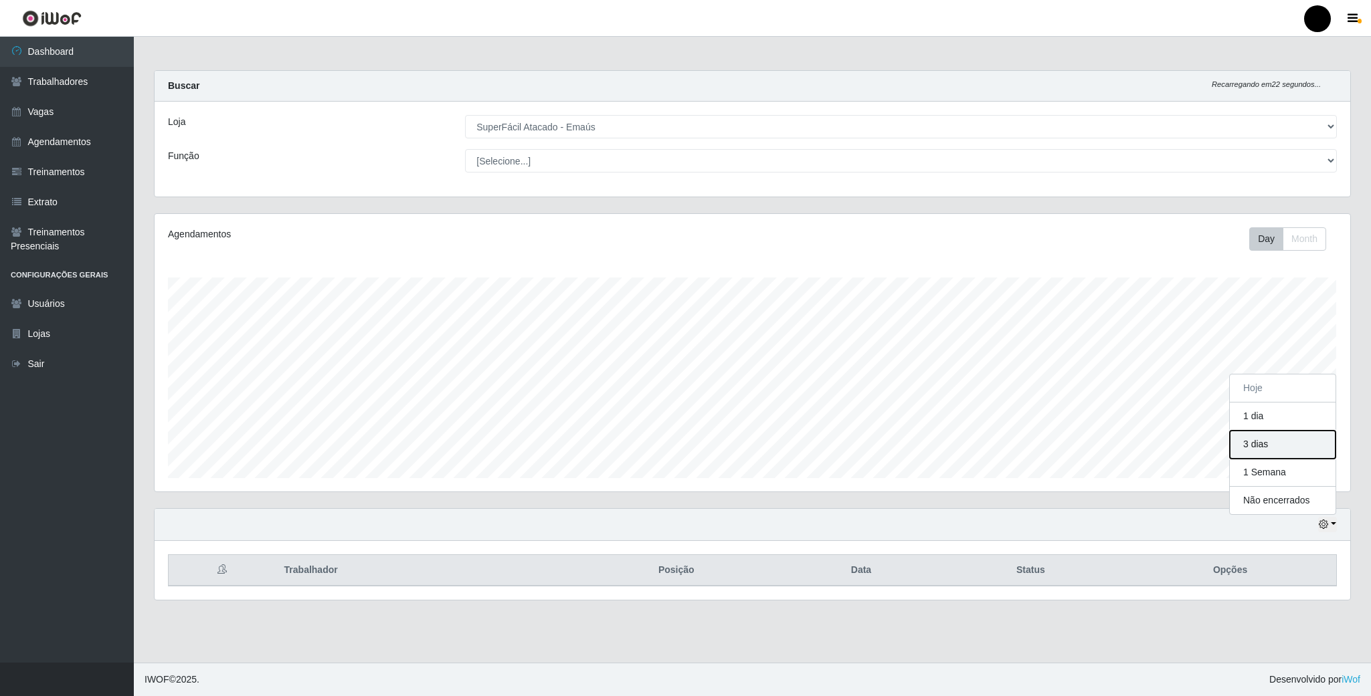
click at [1256, 450] on button "3 dias" at bounding box center [1282, 445] width 106 height 28
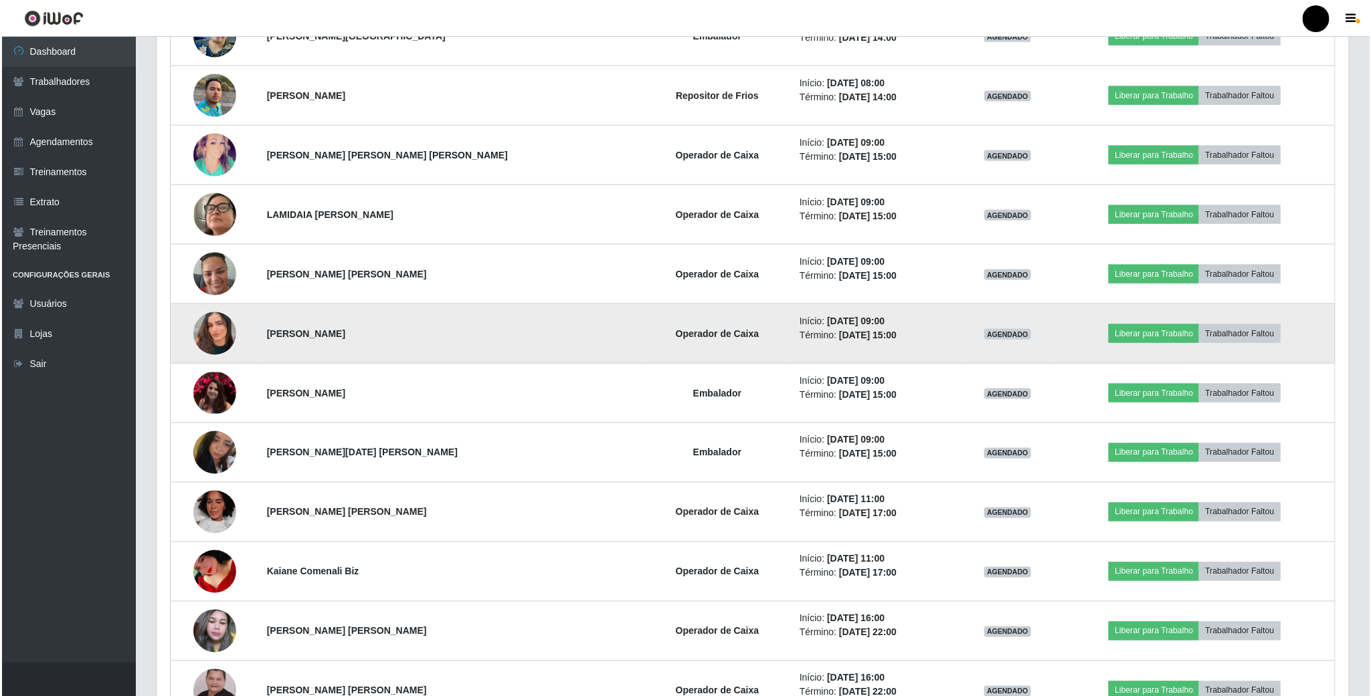
scroll to position [1003, 0]
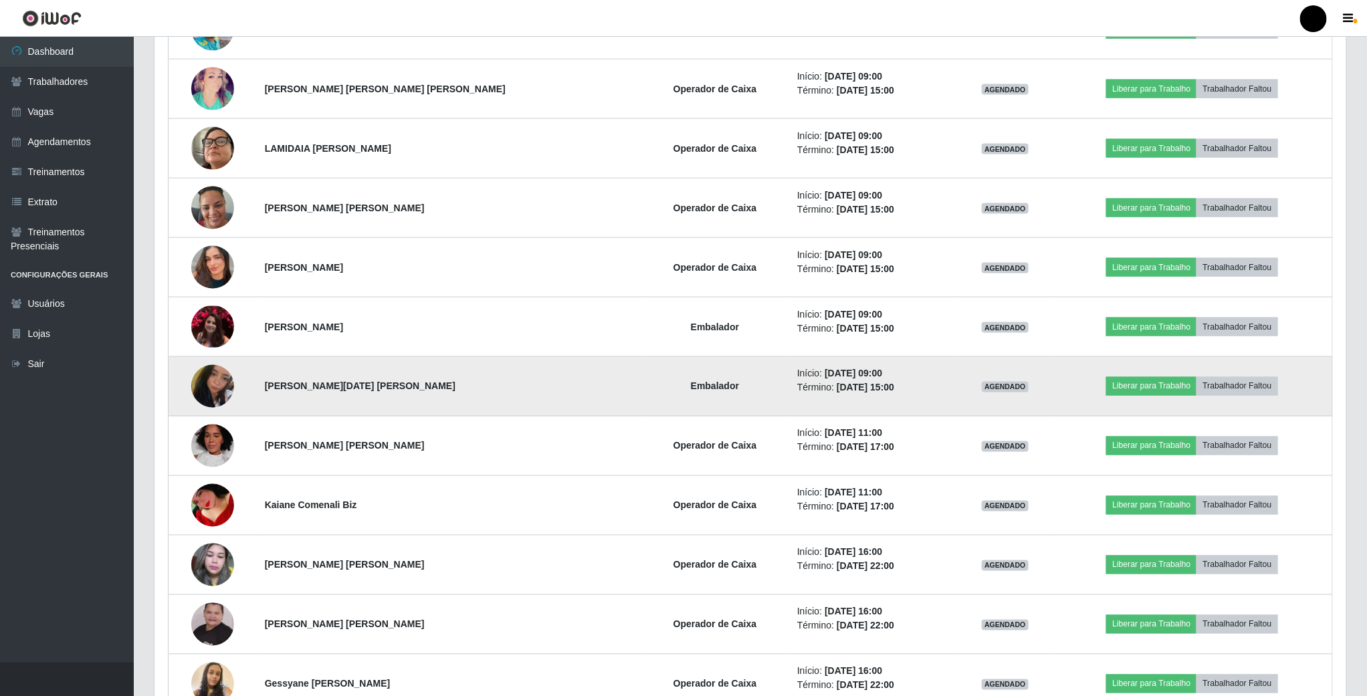
click at [229, 405] on img at bounding box center [212, 387] width 43 height 56
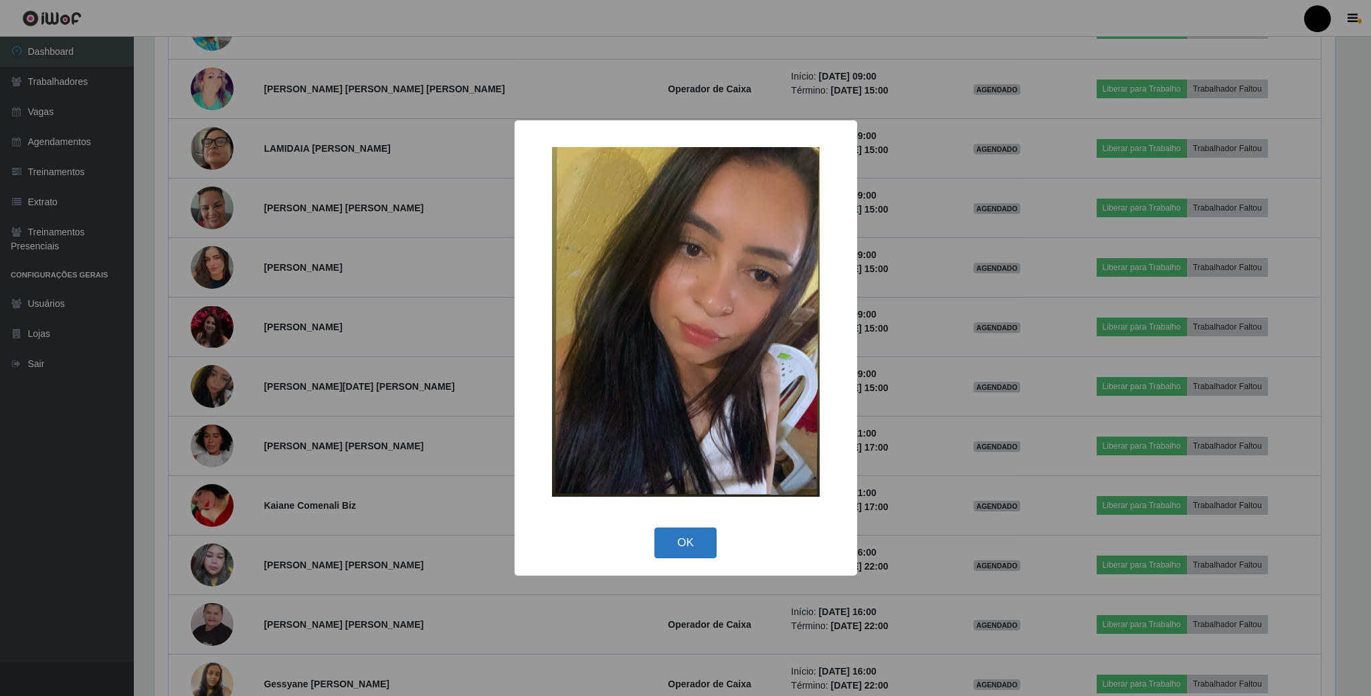
click at [683, 542] on button "OK" at bounding box center [685, 543] width 62 height 31
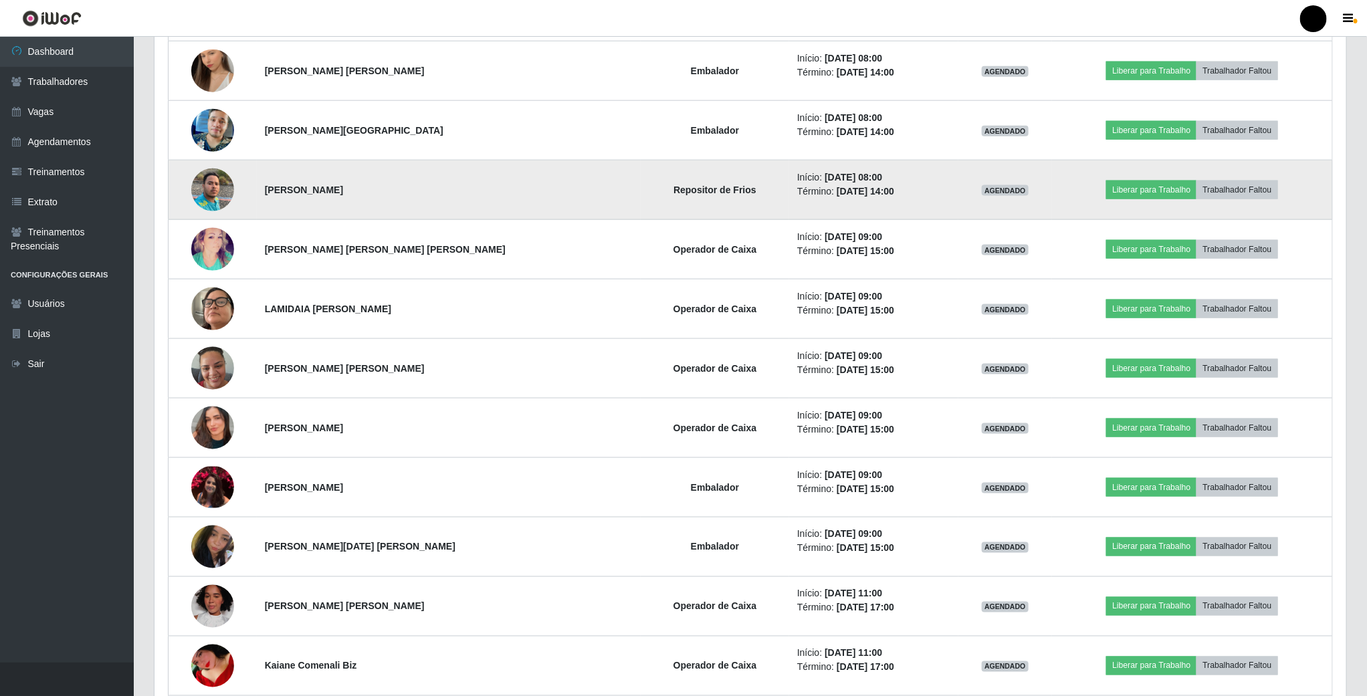
scroll to position [968, 0]
